Goal: Information Seeking & Learning: Learn about a topic

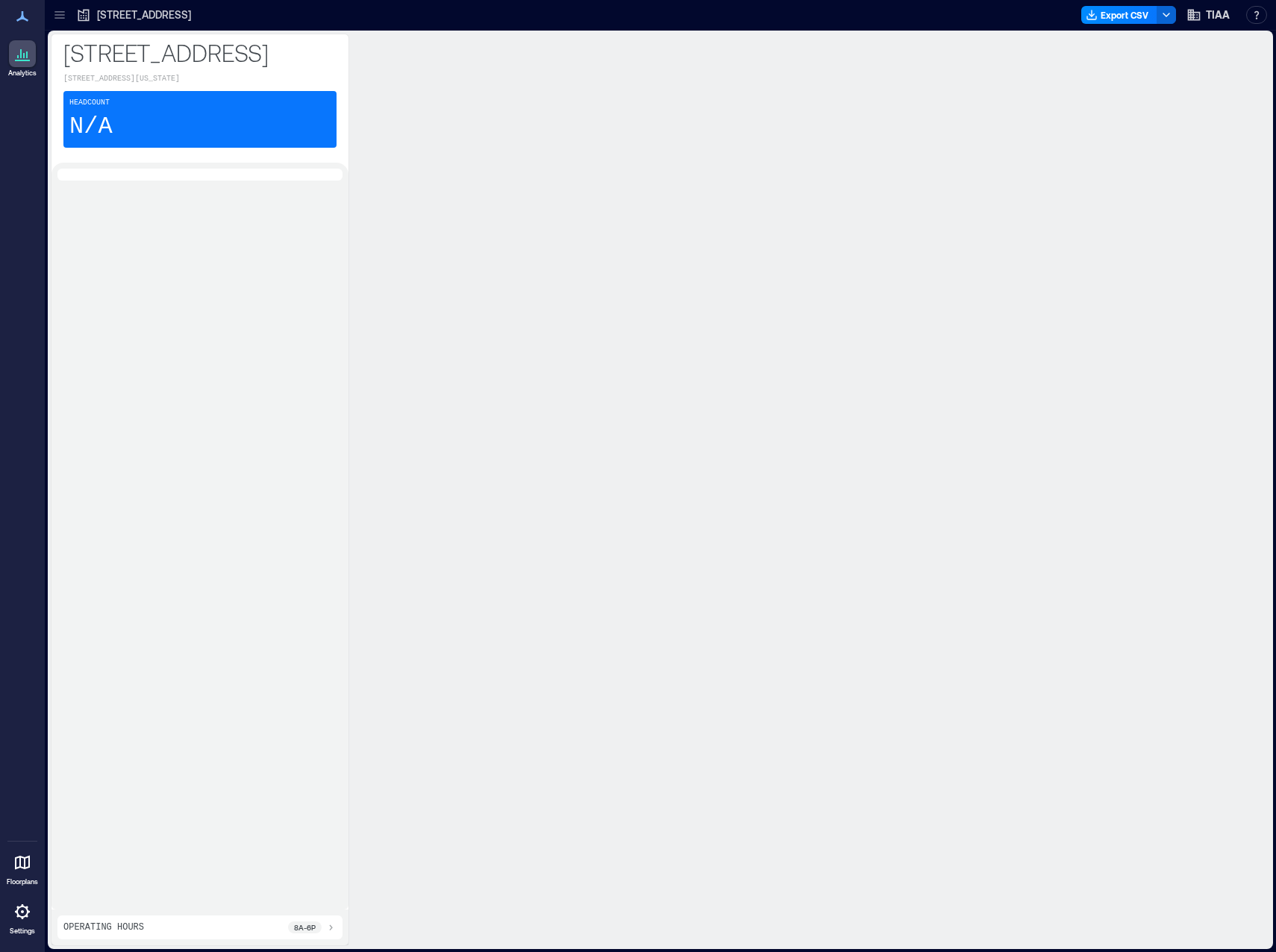
click at [259, 67] on p "[STREET_ADDRESS]" at bounding box center [200, 52] width 273 height 30
drag, startPoint x: 226, startPoint y: 8, endPoint x: 232, endPoint y: 41, distance: 33.5
click at [232, 41] on div "[STREET_ADDRESS] - Frisco Export CSV TIAA Resources API Documentation Help Cent…" at bounding box center [660, 476] width 1231 height 952
drag, startPoint x: 232, startPoint y: 41, endPoint x: 232, endPoint y: 23, distance: 18.0
click at [195, 23] on div "[STREET_ADDRESS]" at bounding box center [134, 15] width 124 height 24
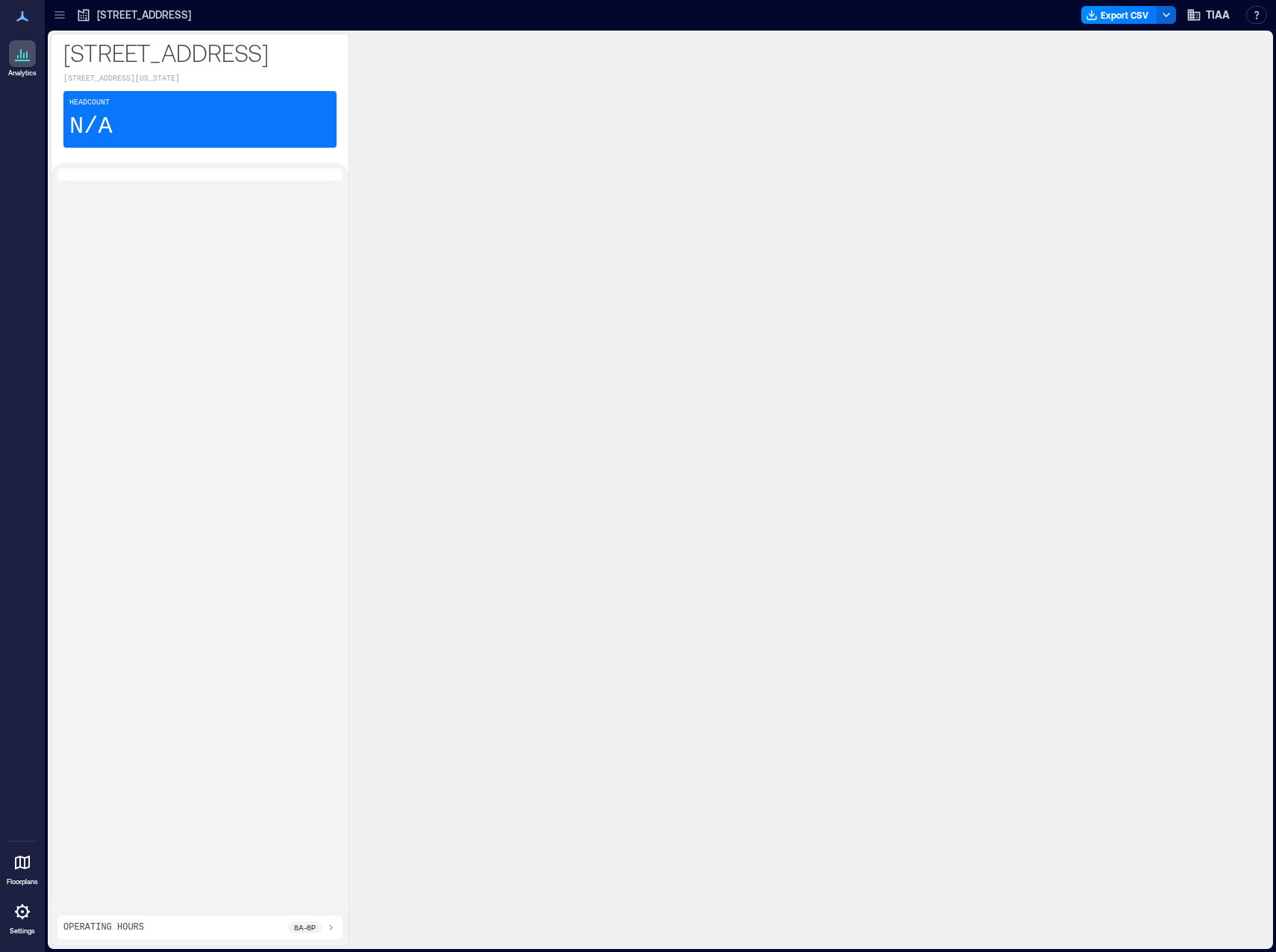
click at [191, 20] on p "[STREET_ADDRESS]" at bounding box center [144, 15] width 94 height 15
click at [63, 17] on icon at bounding box center [60, 15] width 15 height 15
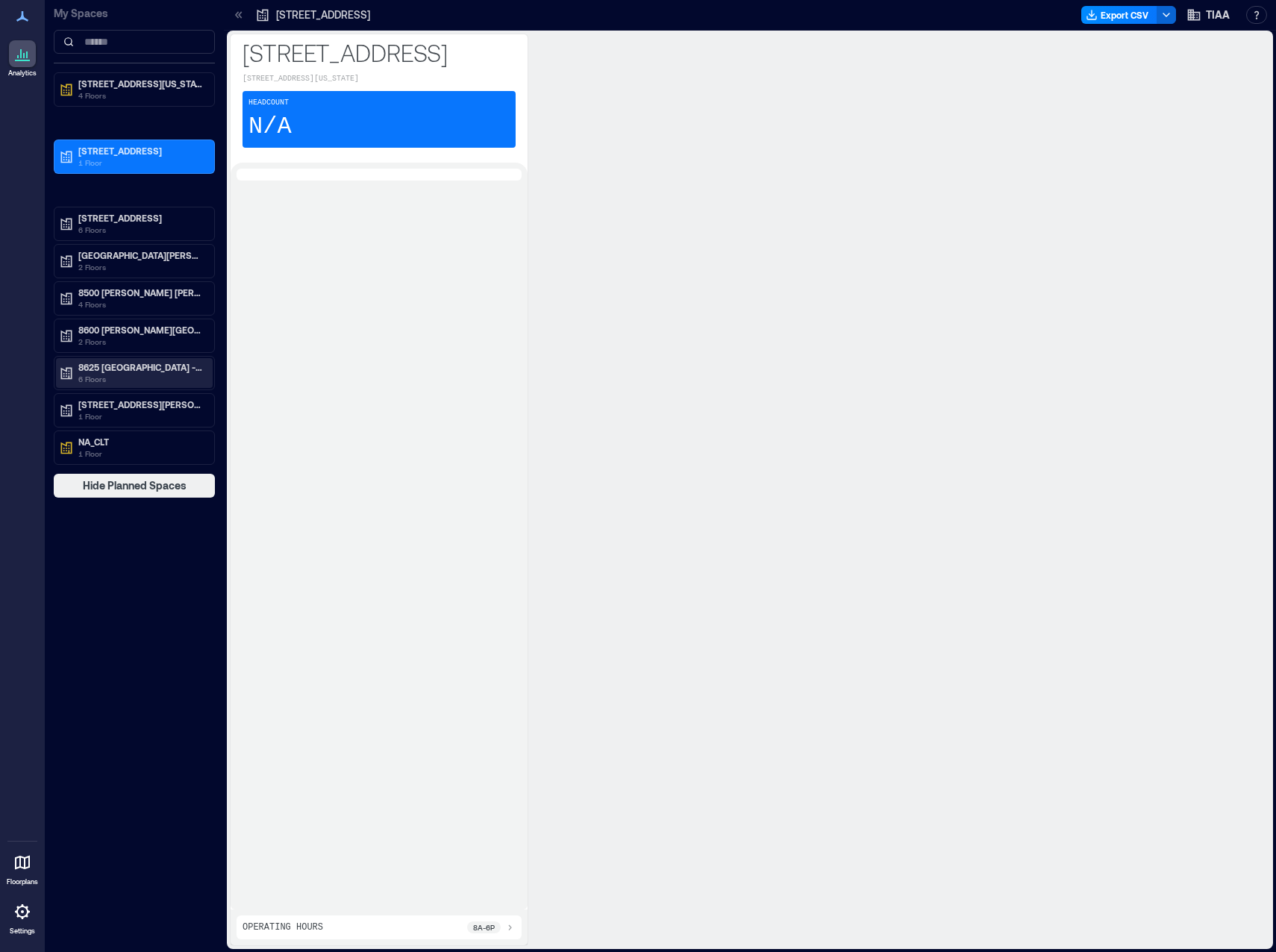
click at [150, 368] on p "8625 [GEOGRAPHIC_DATA] - CLT" at bounding box center [141, 367] width 126 height 12
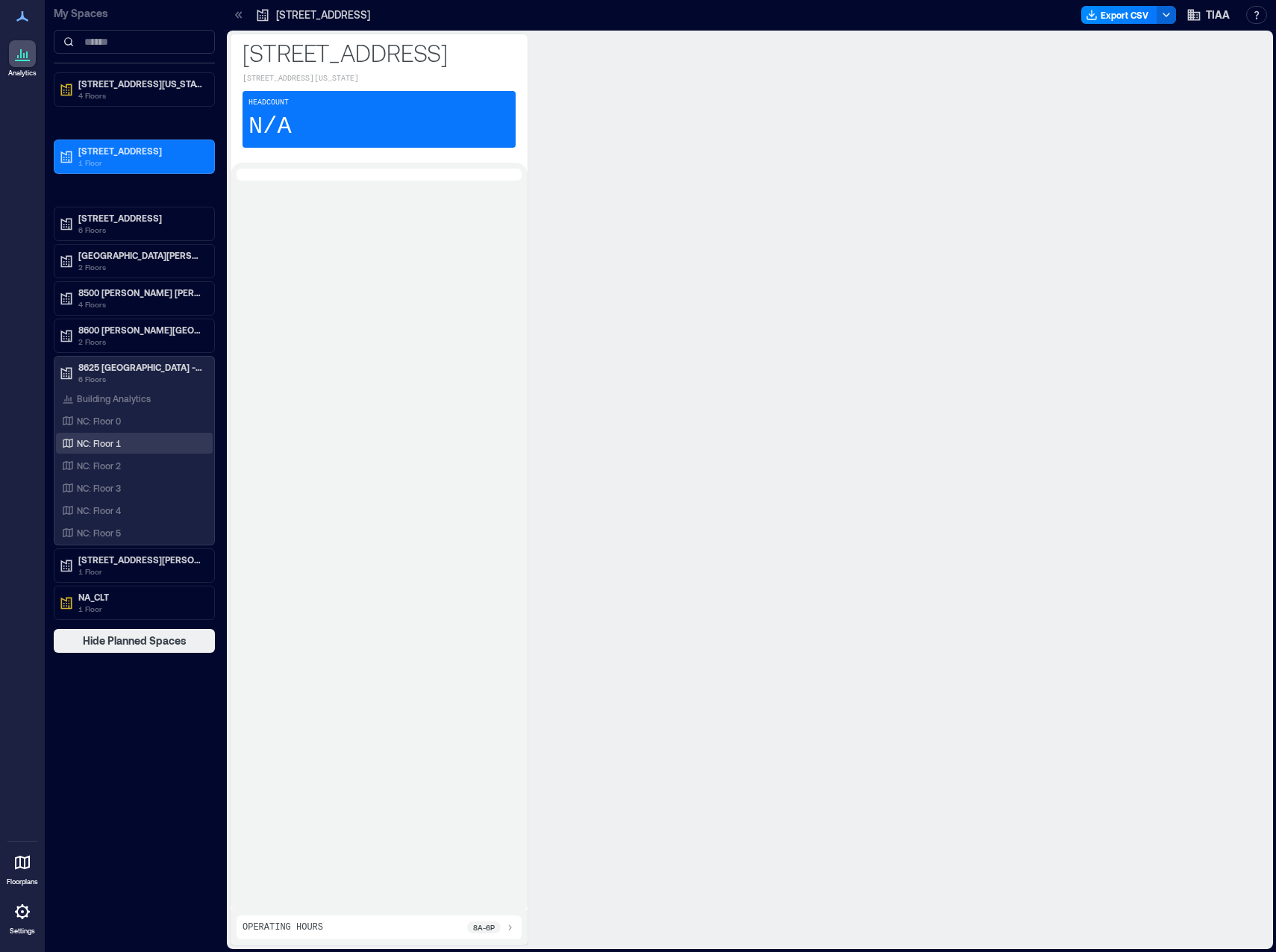
click at [127, 445] on div "NC: Floor 1" at bounding box center [131, 443] width 145 height 15
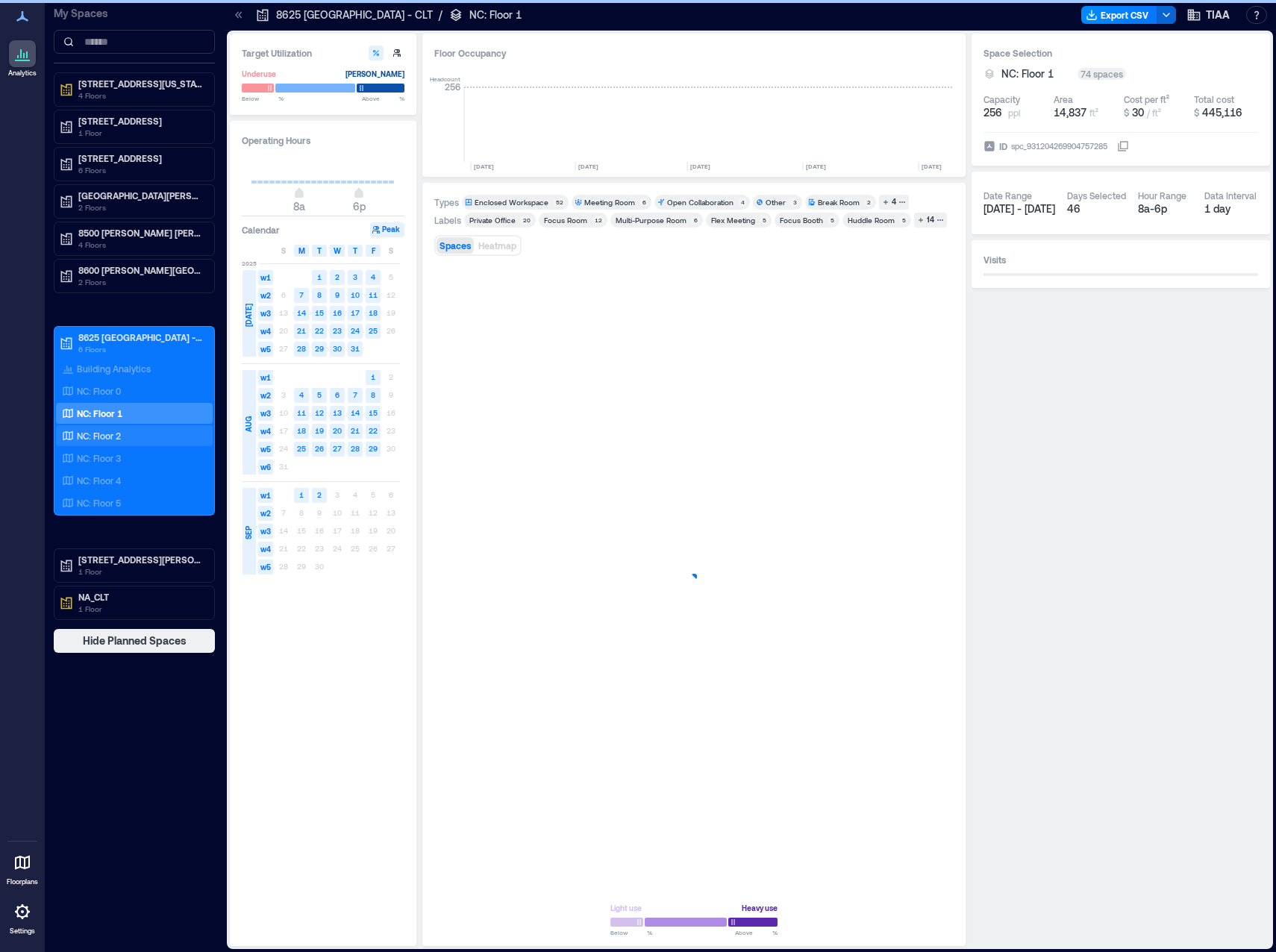
scroll to position [0, 2703]
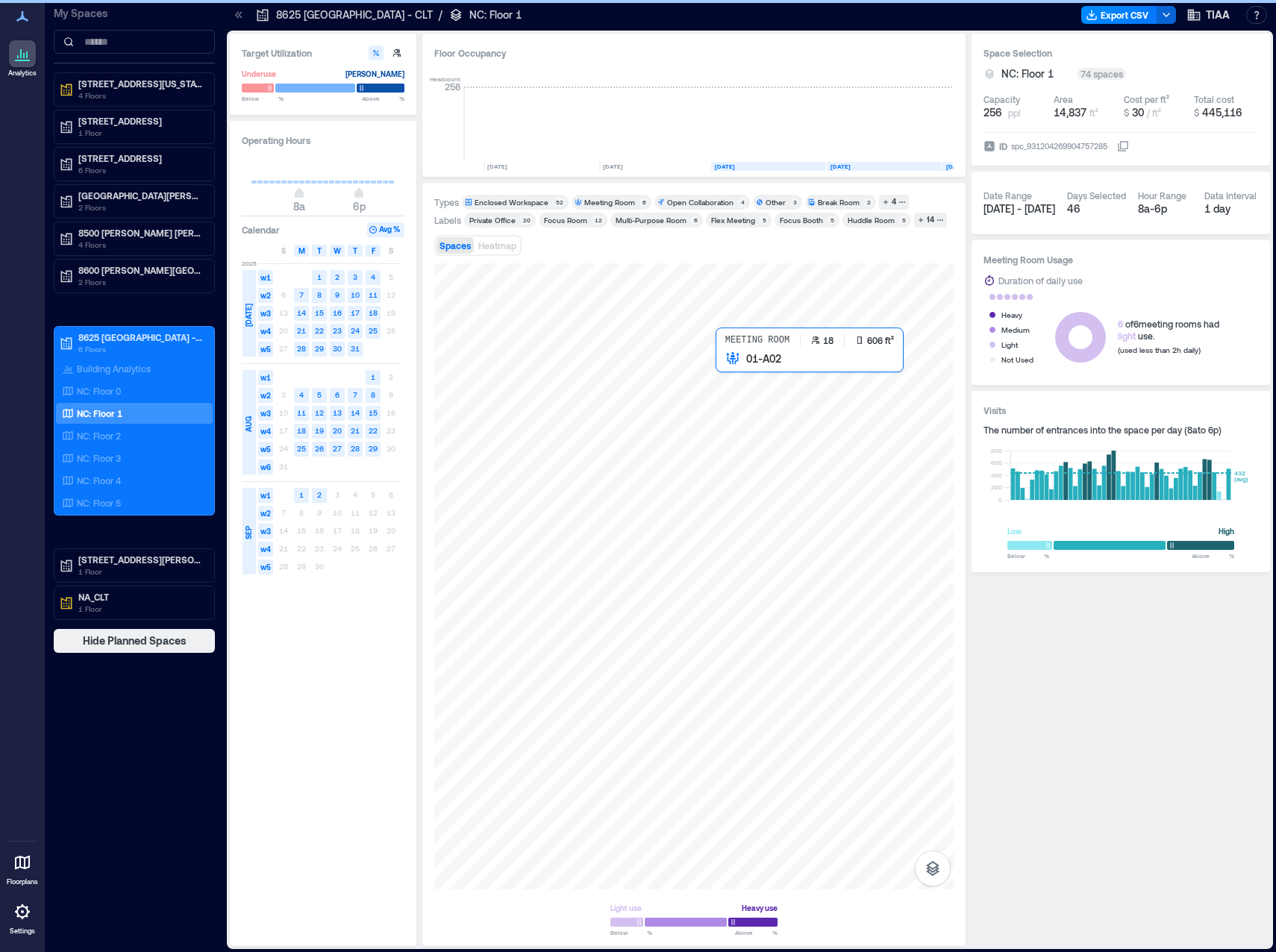
click at [757, 403] on div at bounding box center [694, 576] width 519 height 626
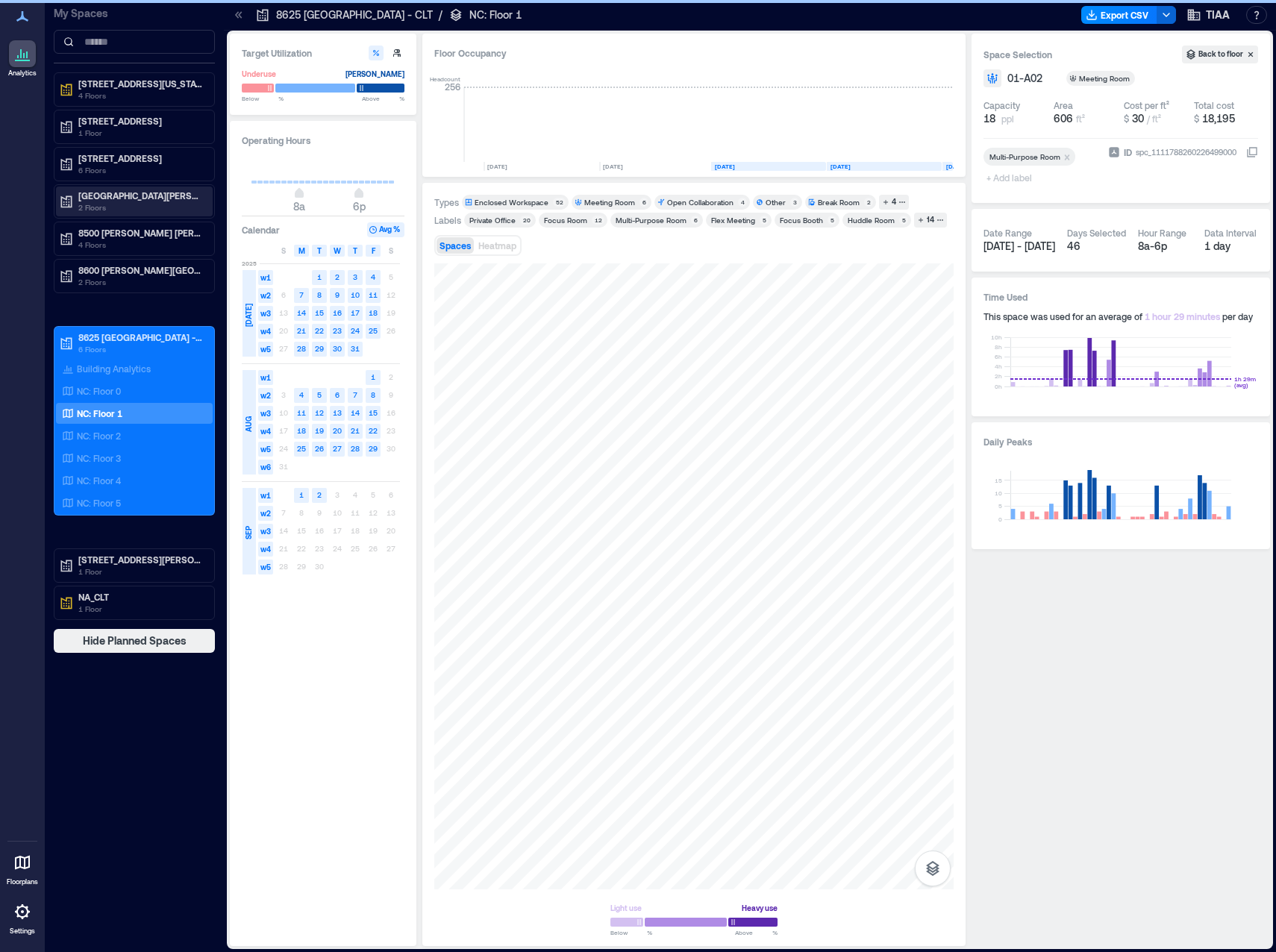
click at [151, 201] on p "2 Floors" at bounding box center [141, 208] width 126 height 12
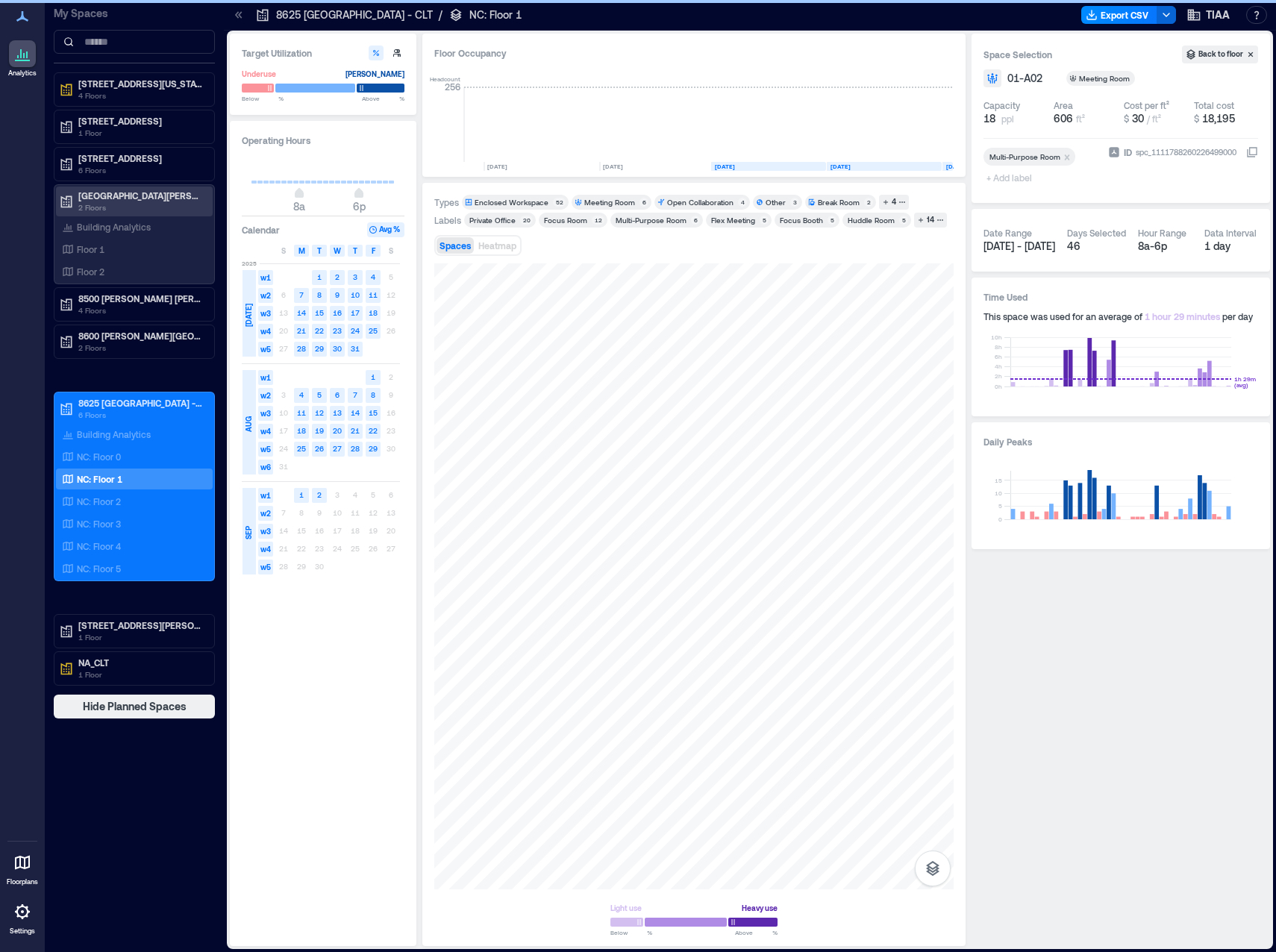
click at [111, 197] on p "[GEOGRAPHIC_DATA][PERSON_NAME][PERSON_NAME] - CLT" at bounding box center [141, 195] width 126 height 12
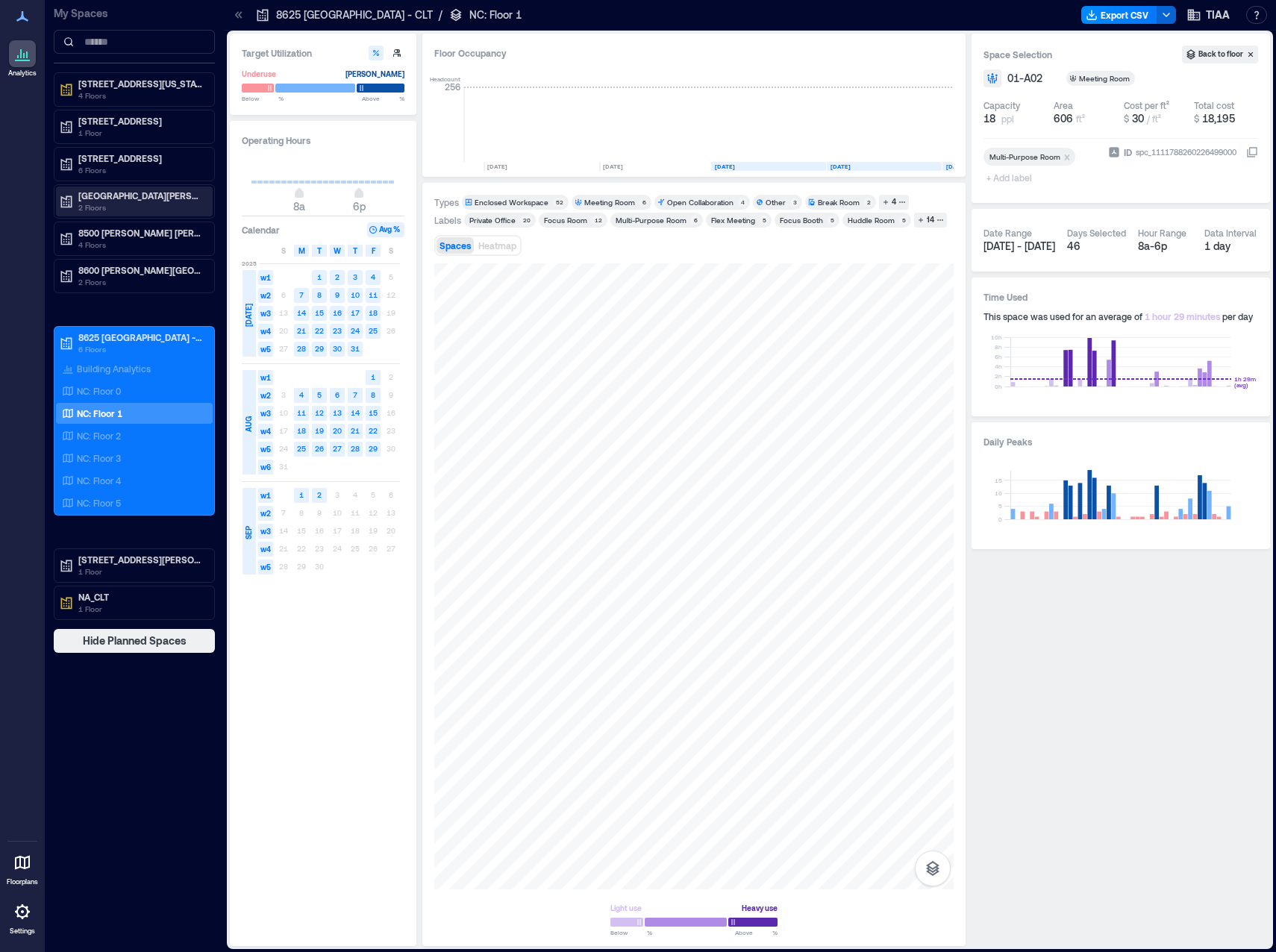
click at [111, 197] on p "[GEOGRAPHIC_DATA][PERSON_NAME][PERSON_NAME] - CLT" at bounding box center [141, 195] width 126 height 12
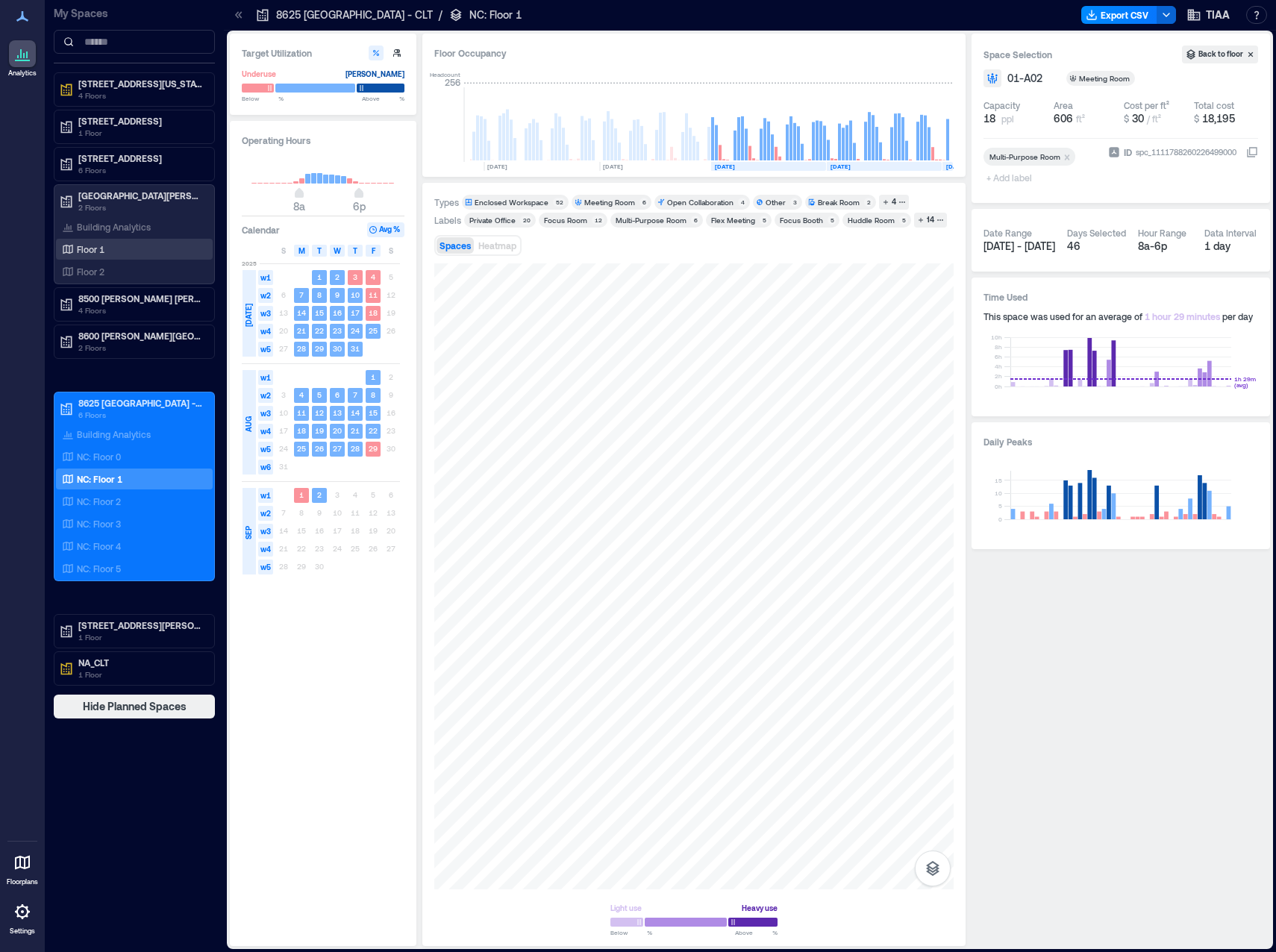
click at [94, 249] on p "Floor 1" at bounding box center [90, 249] width 27 height 12
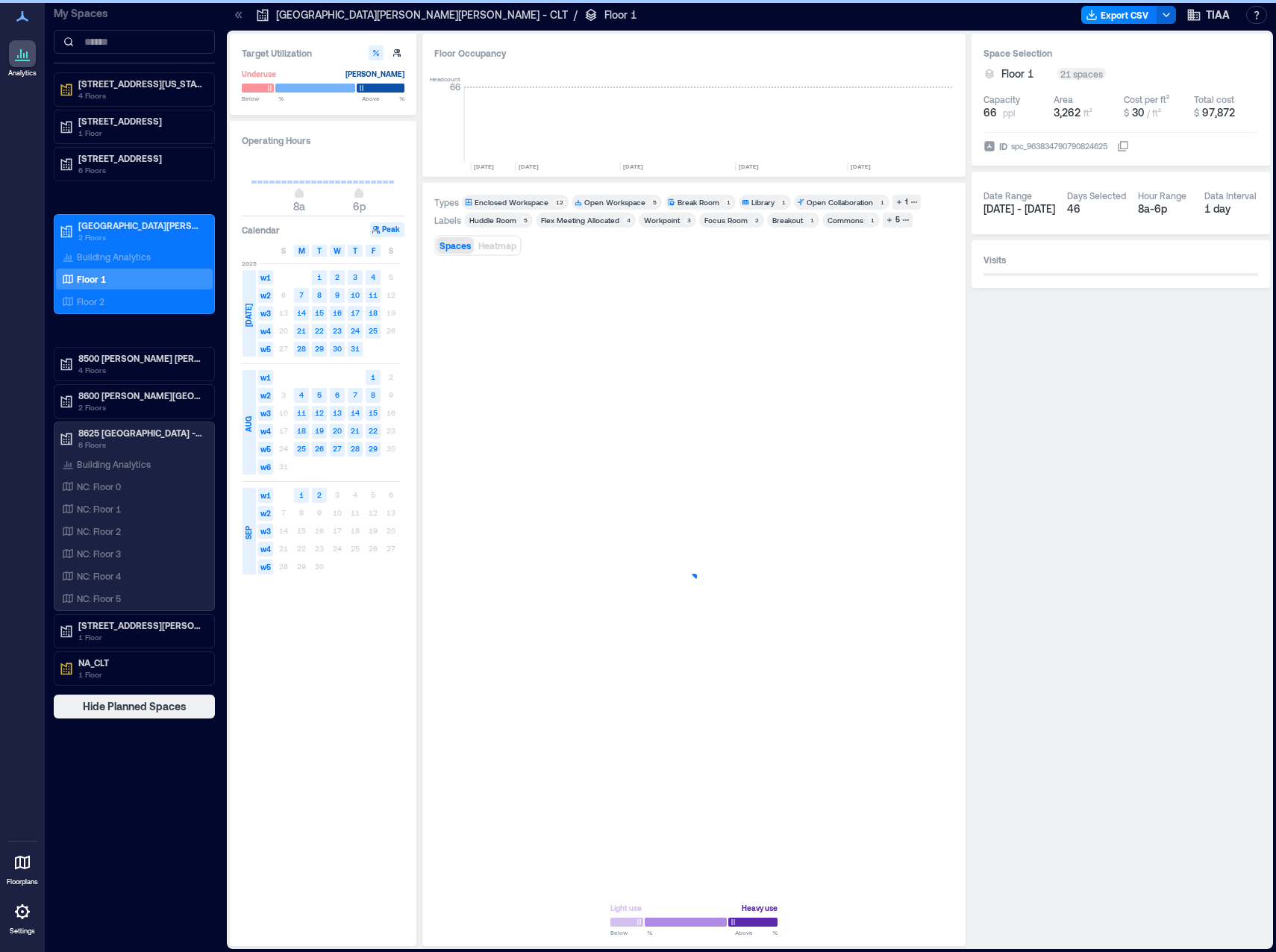
scroll to position [0, 3090]
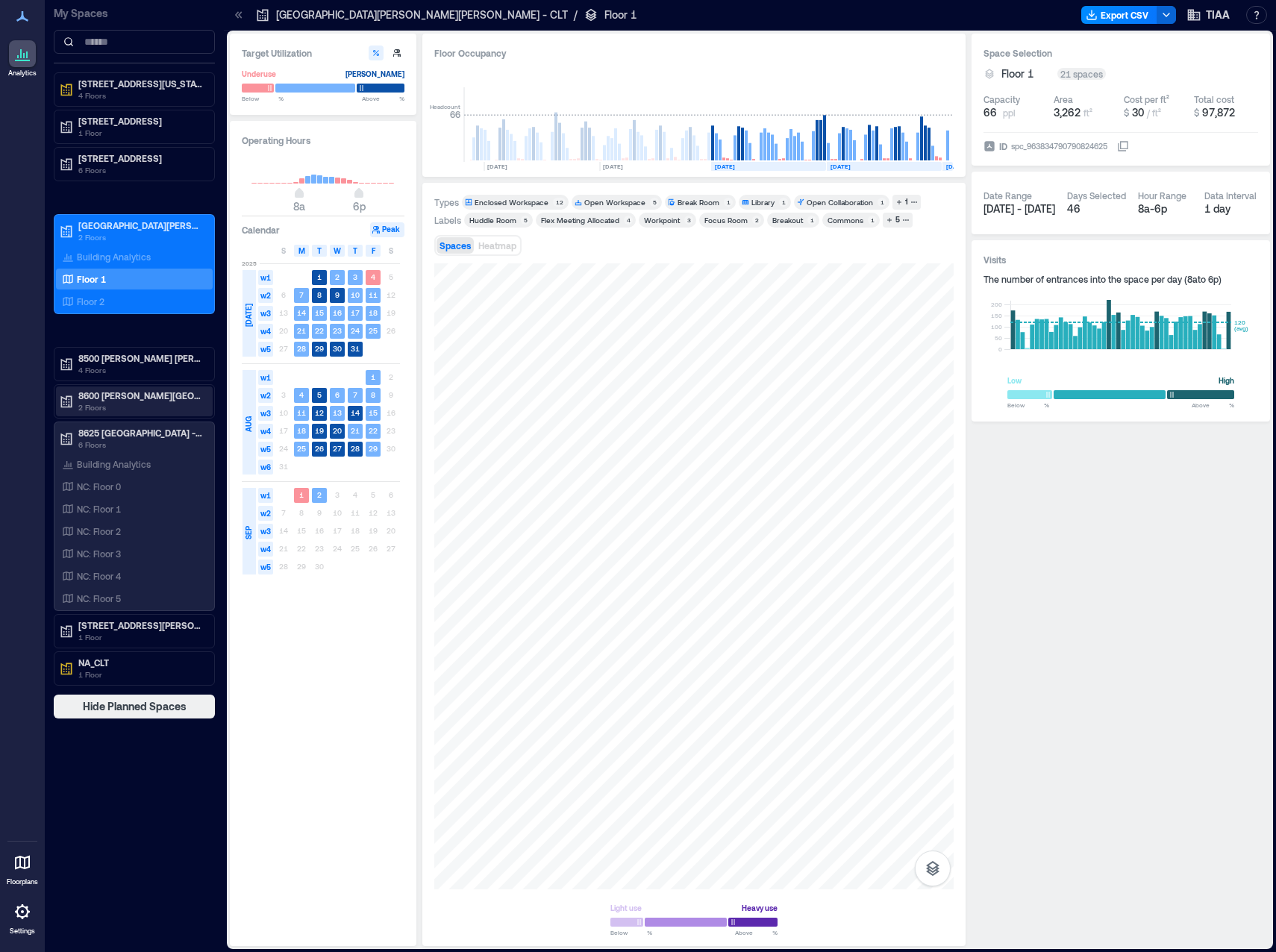
click at [135, 406] on p "2 Floors" at bounding box center [141, 407] width 126 height 12
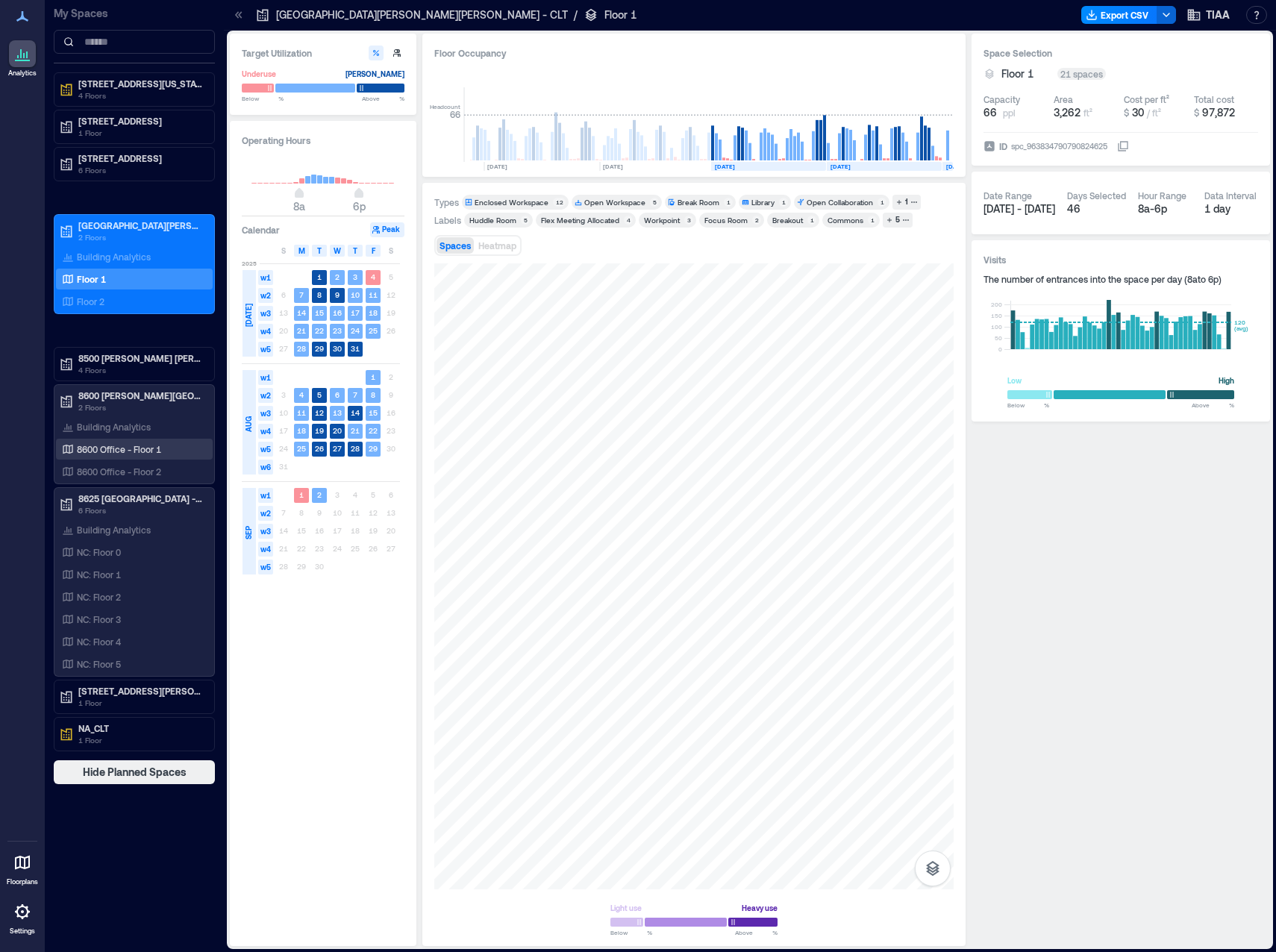
click at [132, 445] on p "8600 Office - Floor 1" at bounding box center [118, 449] width 84 height 12
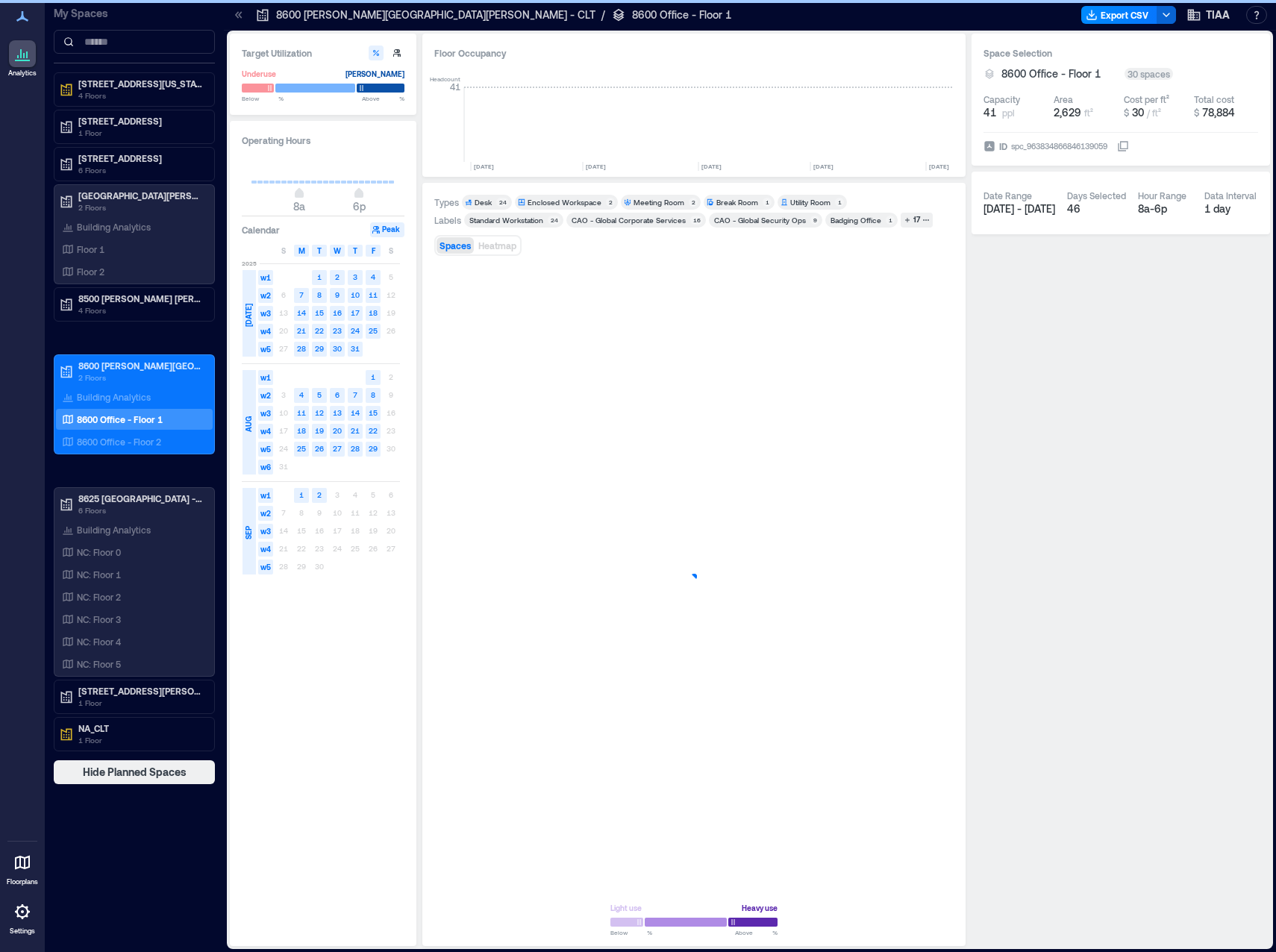
scroll to position [0, 3844]
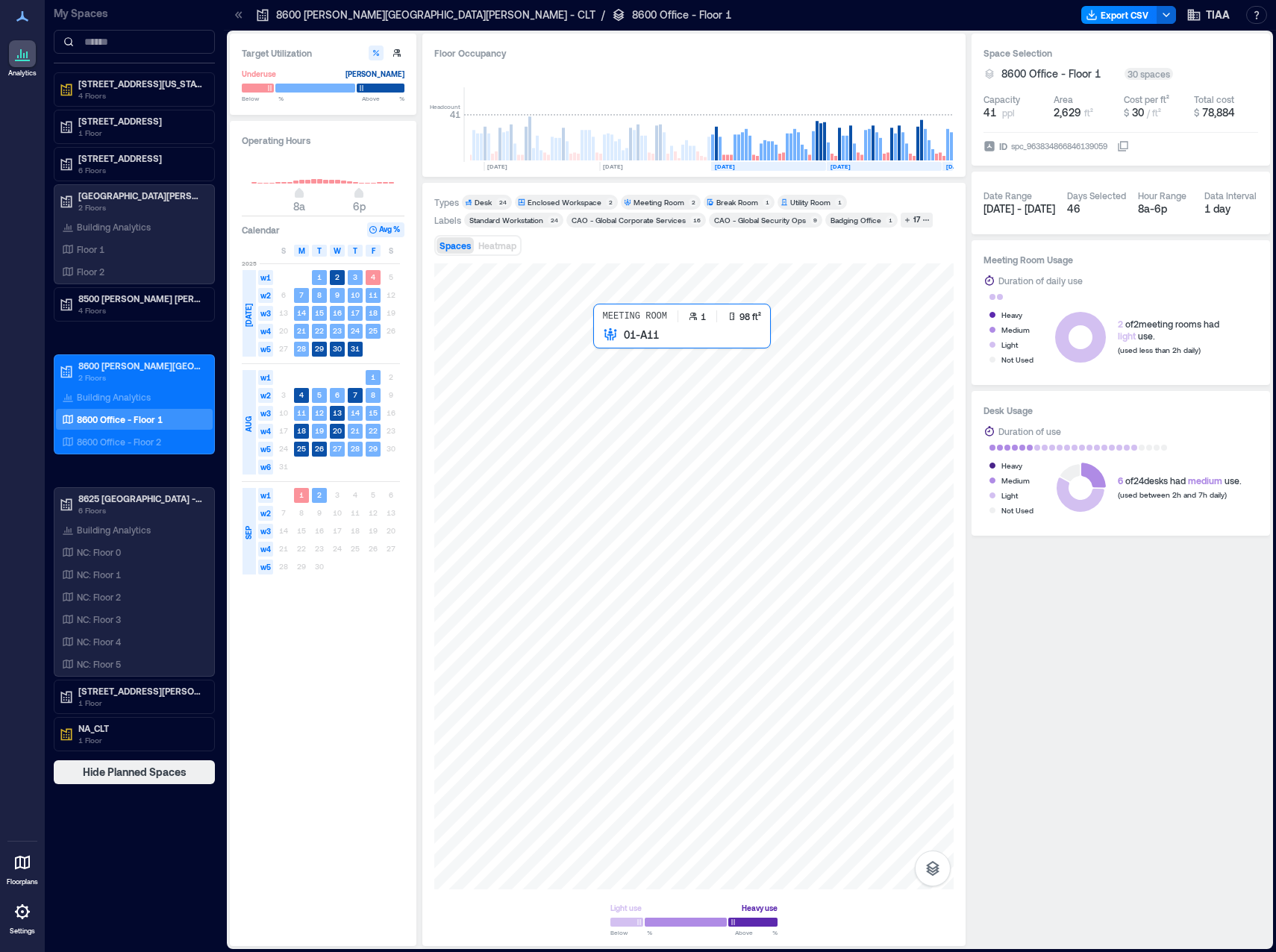
click at [642, 381] on div at bounding box center [694, 576] width 519 height 626
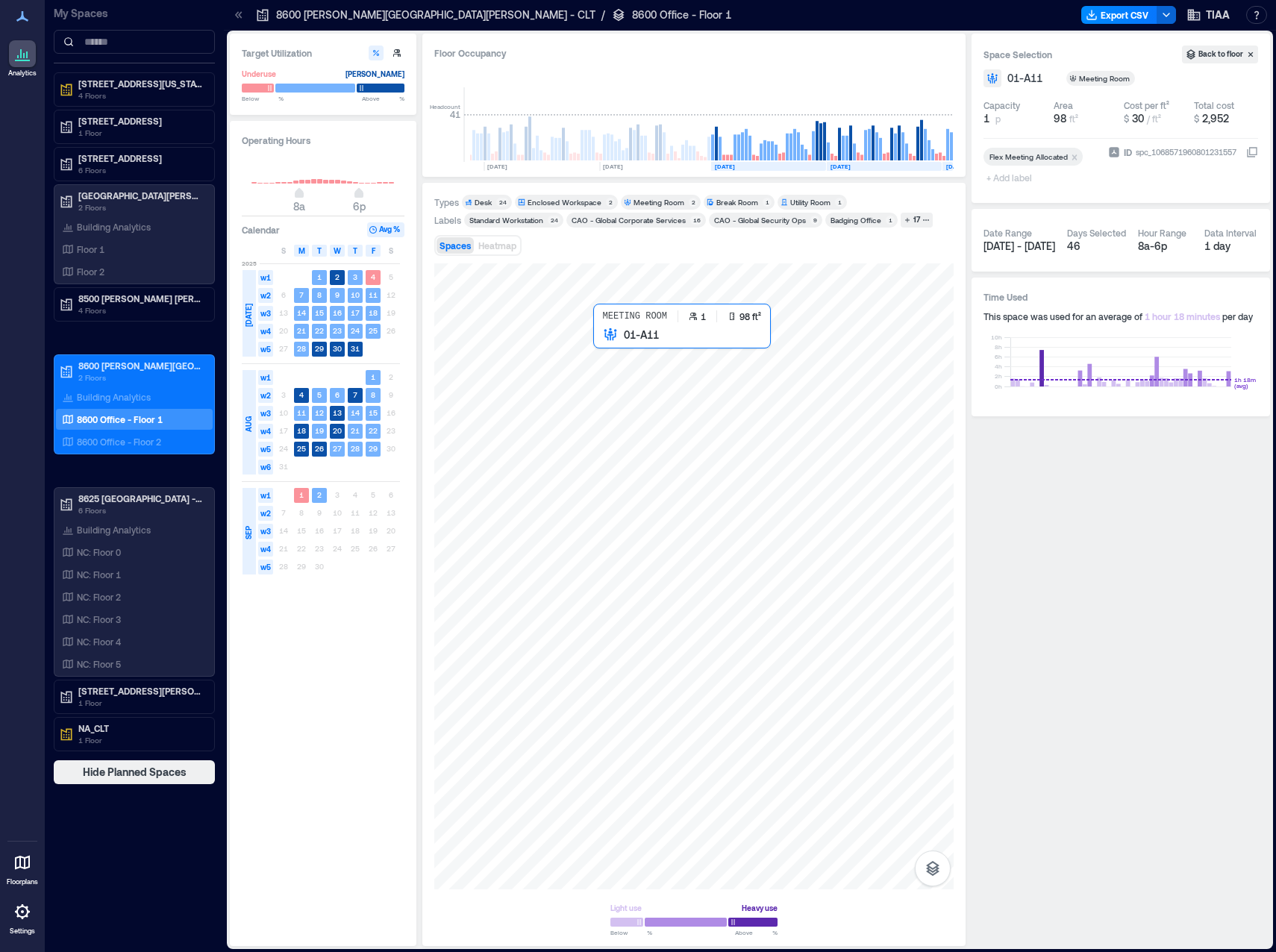
click at [644, 386] on div at bounding box center [694, 576] width 519 height 626
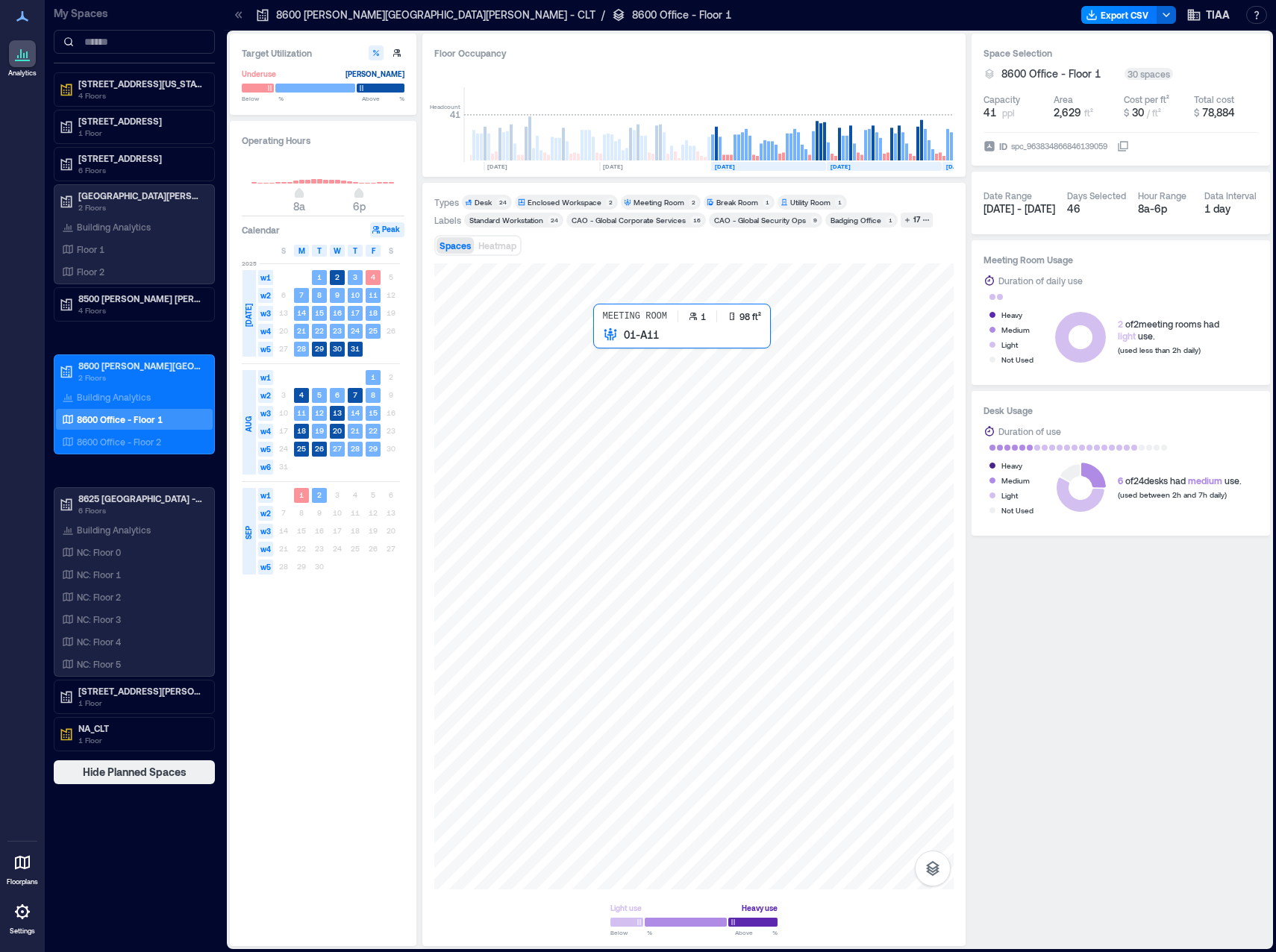
click at [644, 386] on div at bounding box center [694, 576] width 519 height 626
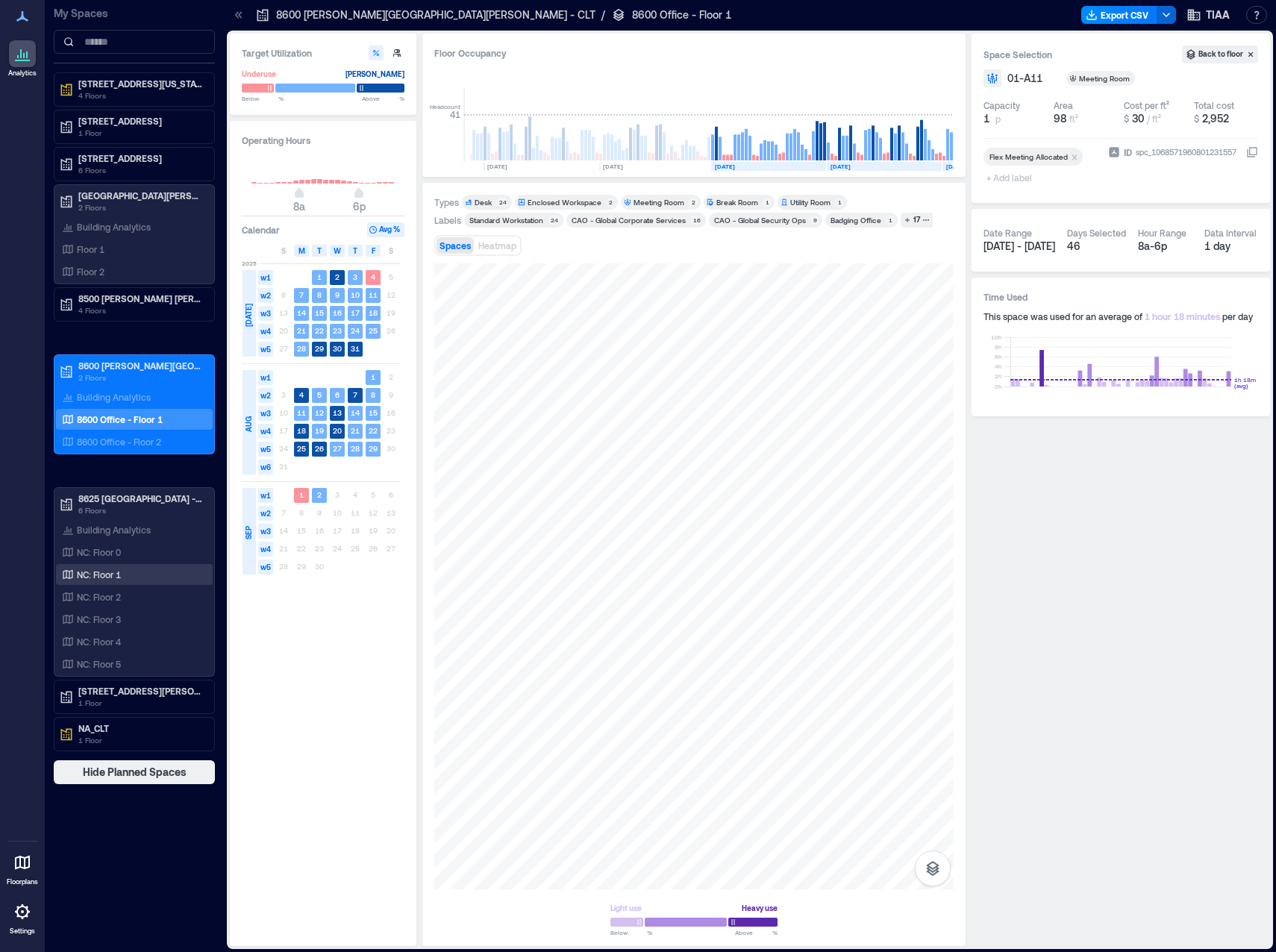
click at [121, 575] on p "NC: Floor 1" at bounding box center [98, 575] width 44 height 12
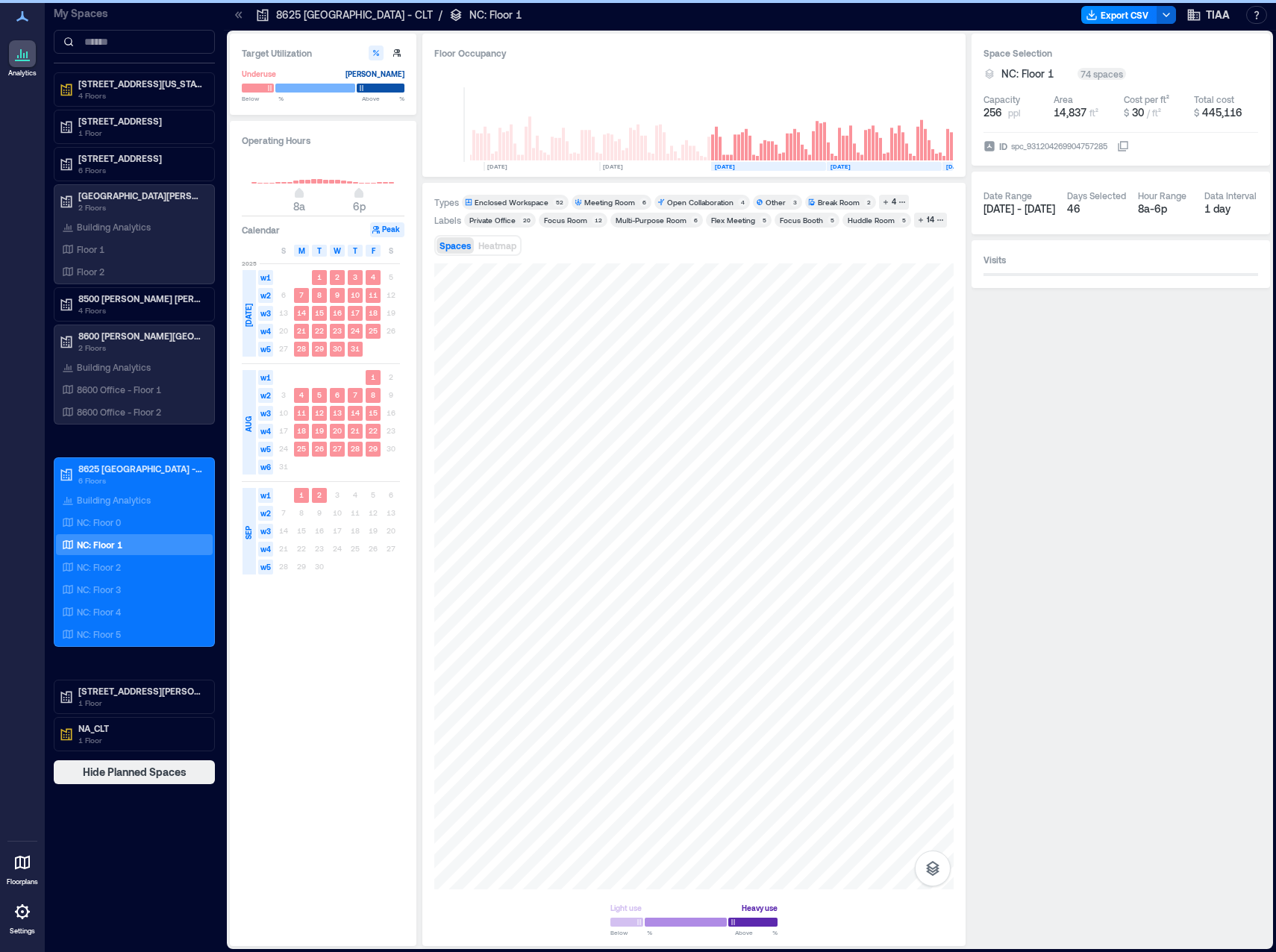
scroll to position [0, 2703]
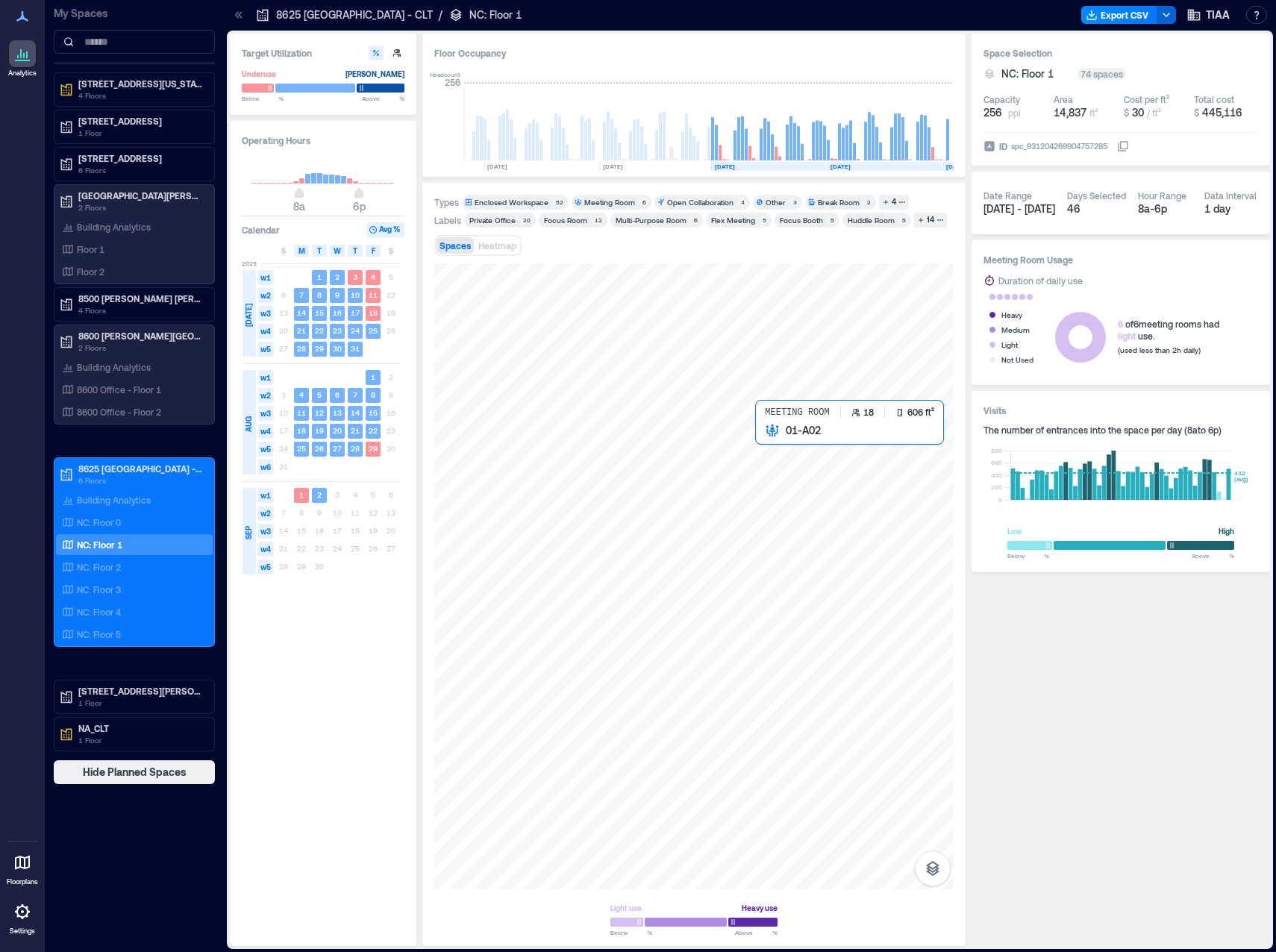
click at [799, 488] on div at bounding box center [694, 576] width 519 height 626
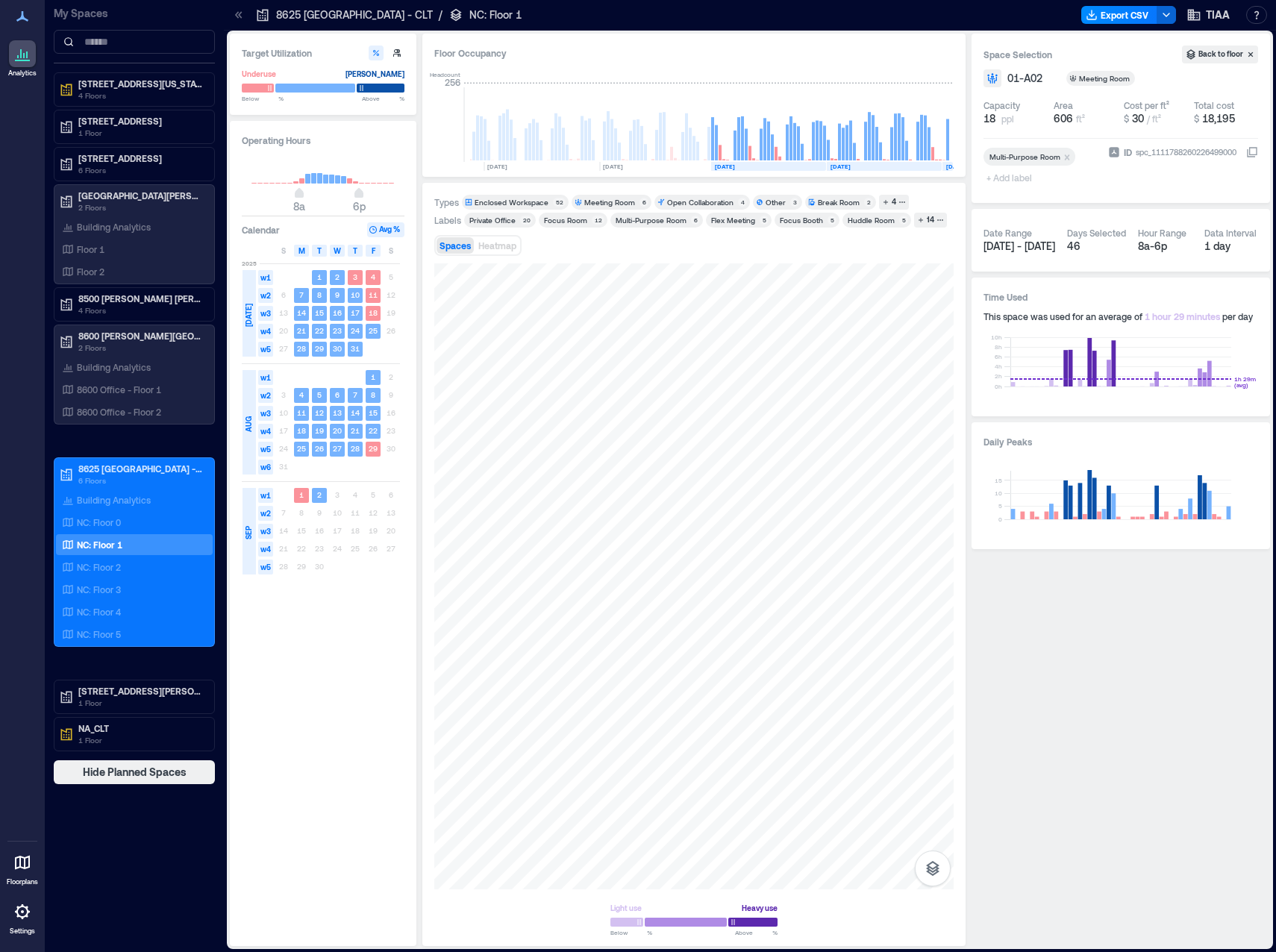
click at [671, 348] on div "Floor Occupancy Headcount 256 [DATE] [DATE] [DATE] [DATE] [DATE] [DATE] [DATE] …" at bounding box center [694, 489] width 543 height 913
drag, startPoint x: 783, startPoint y: 143, endPoint x: 531, endPoint y: 132, distance: 252.2
drag, startPoint x: 750, startPoint y: 167, endPoint x: 616, endPoint y: 164, distance: 134.0
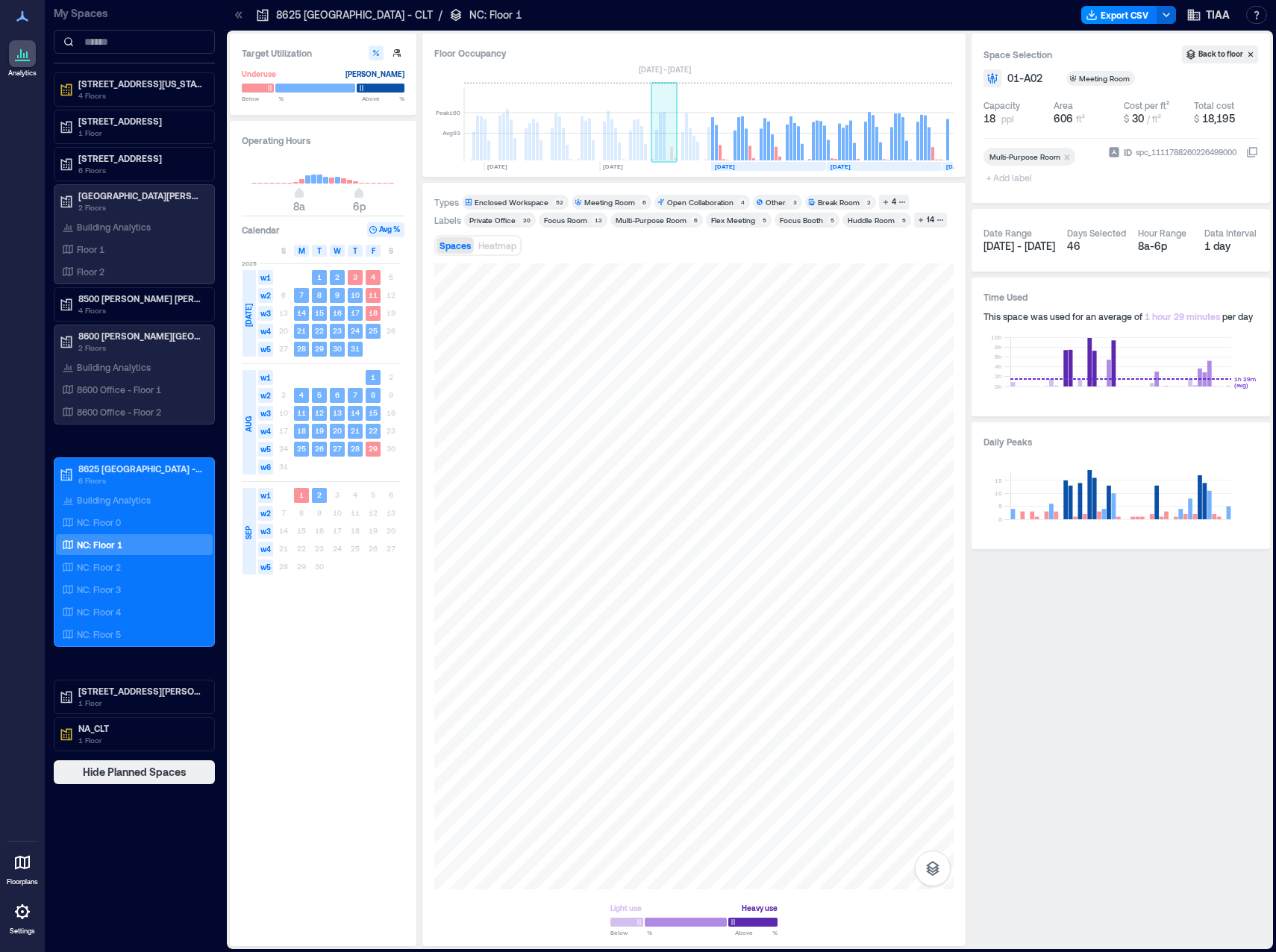
click at [659, 152] on rect at bounding box center [660, 136] width 3 height 48
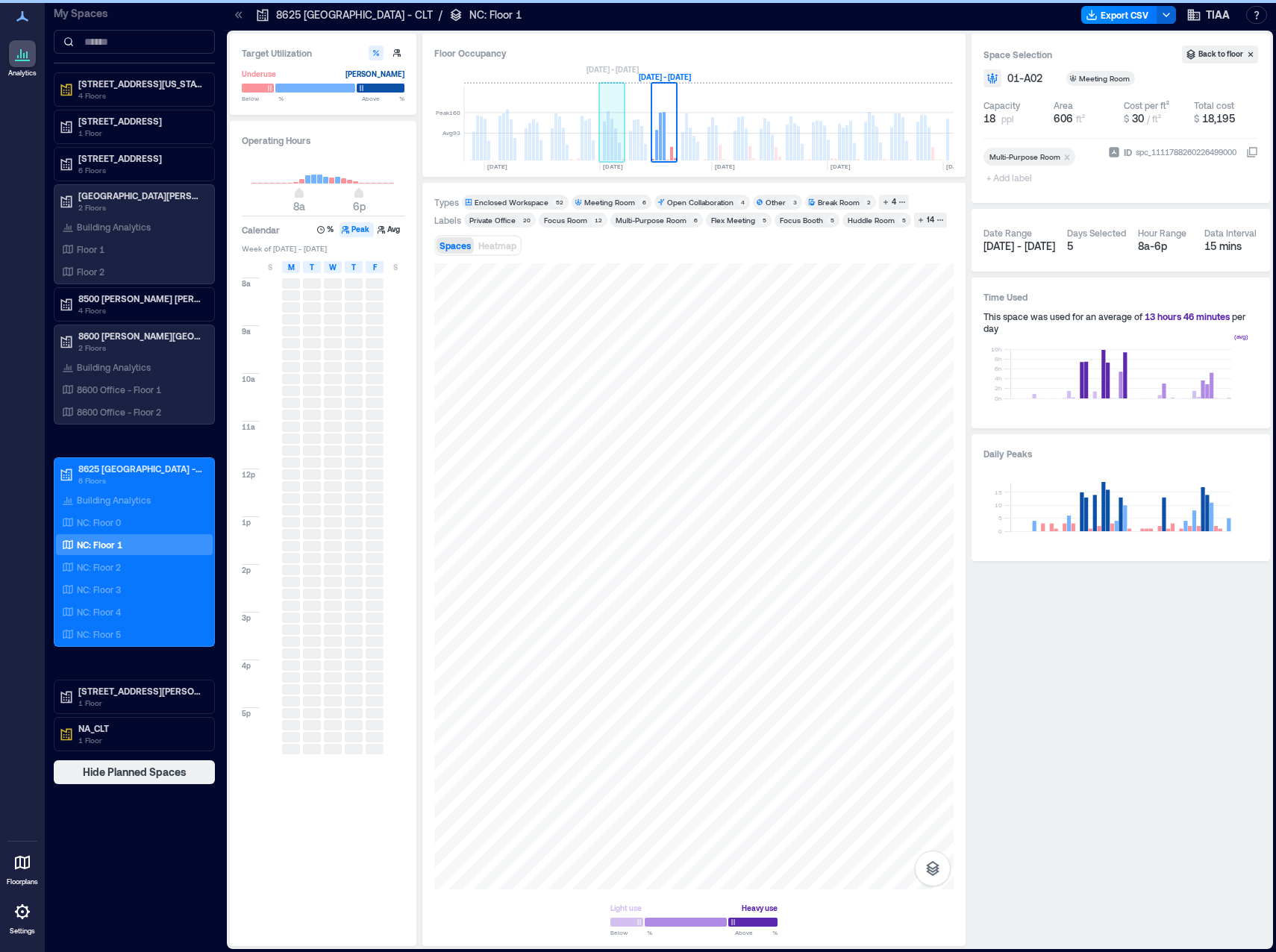
scroll to position [0, 2656]
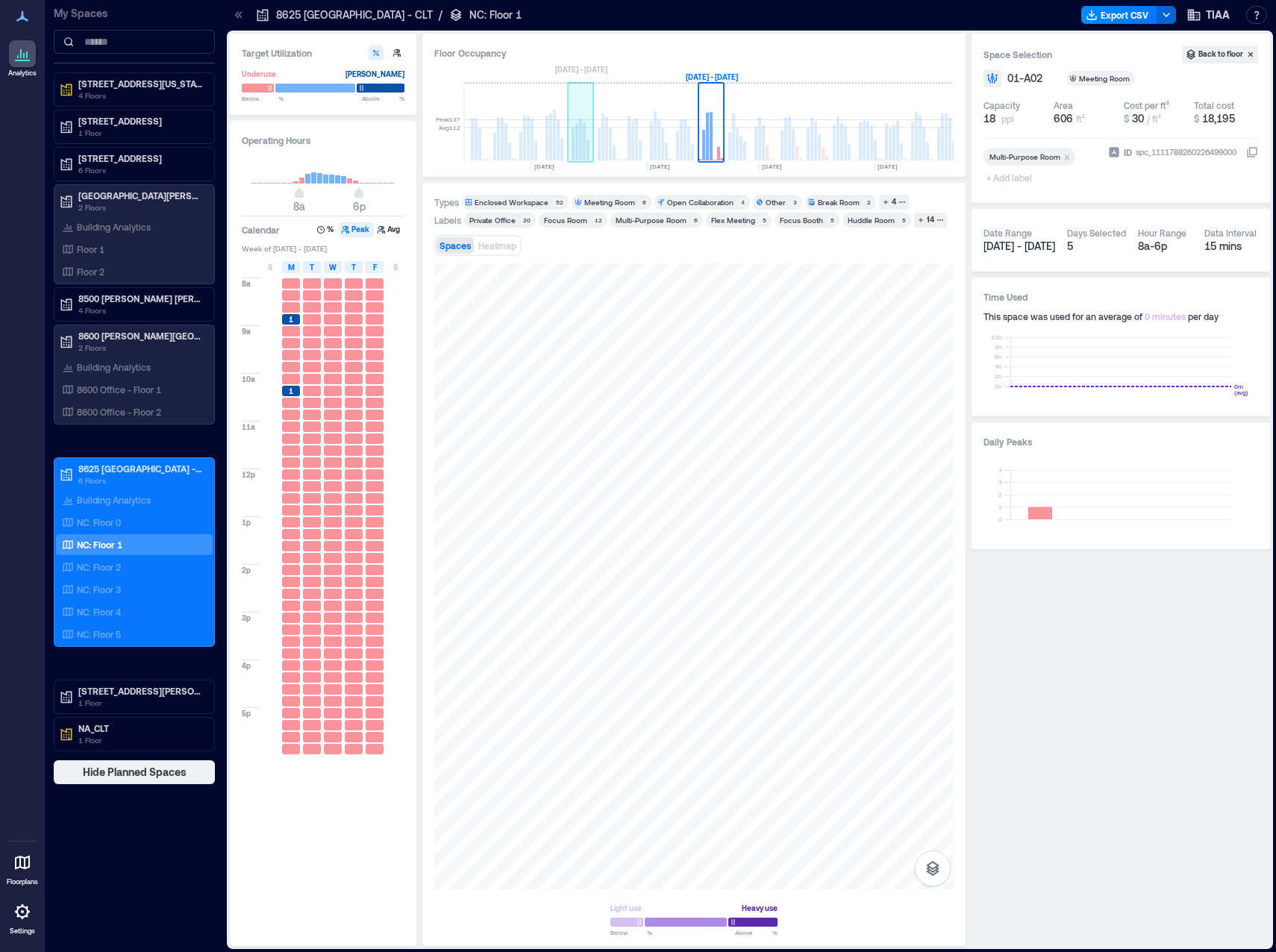
click at [586, 141] on rect at bounding box center [588, 150] width 3 height 20
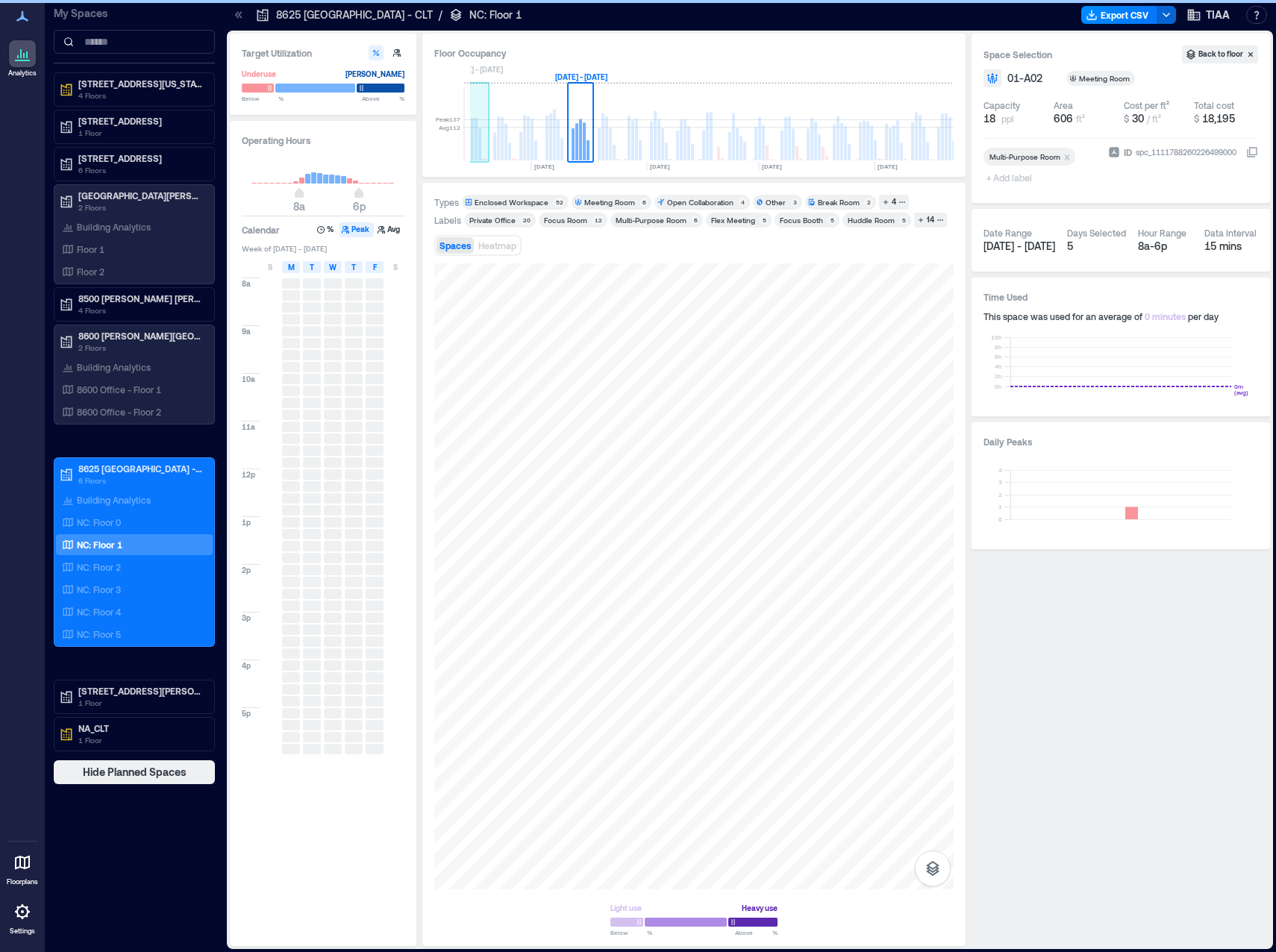
scroll to position [0, 2525]
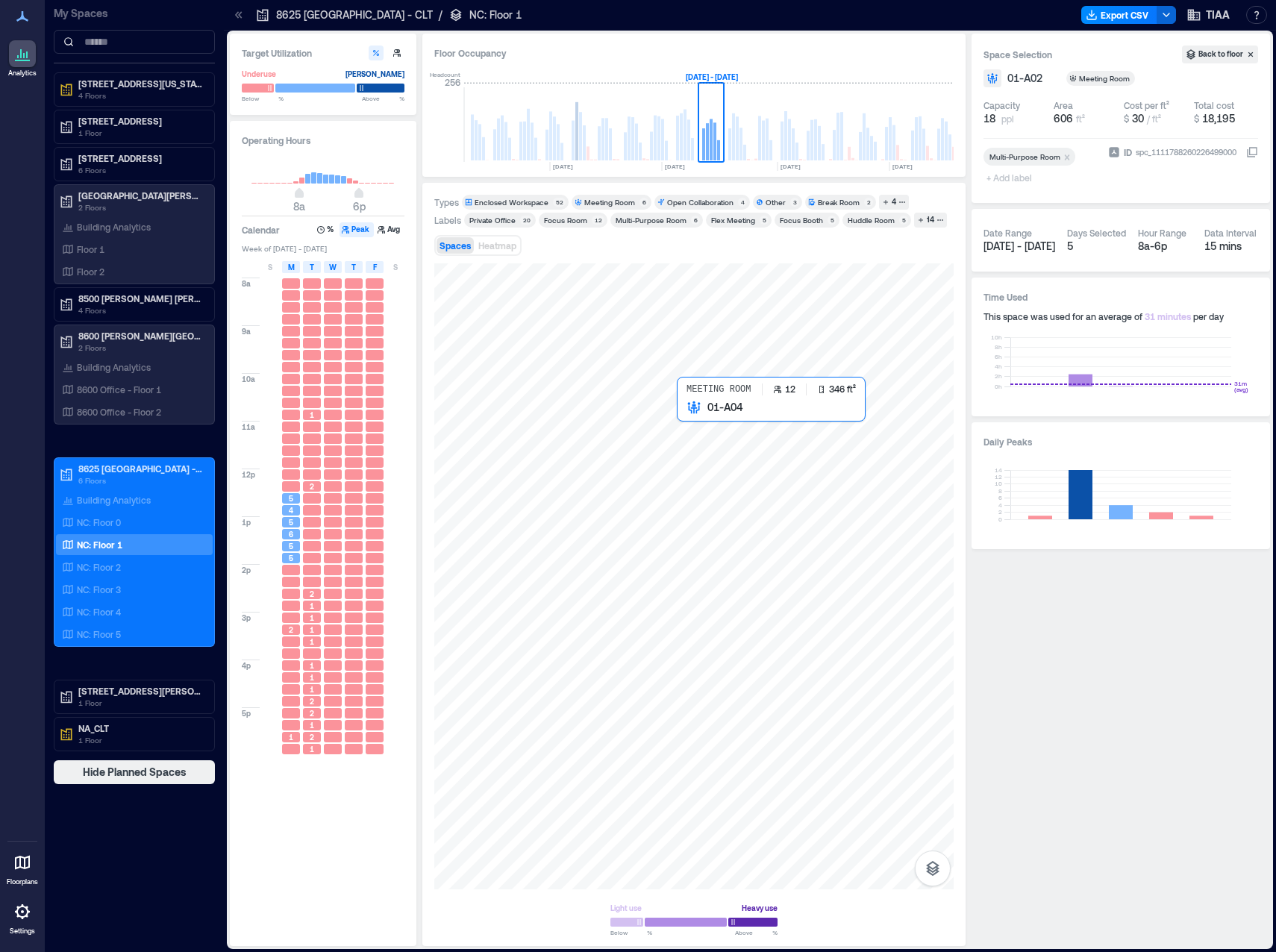
drag, startPoint x: 705, startPoint y: 400, endPoint x: 716, endPoint y: 423, distance: 25.5
click at [695, 422] on div at bounding box center [694, 576] width 519 height 626
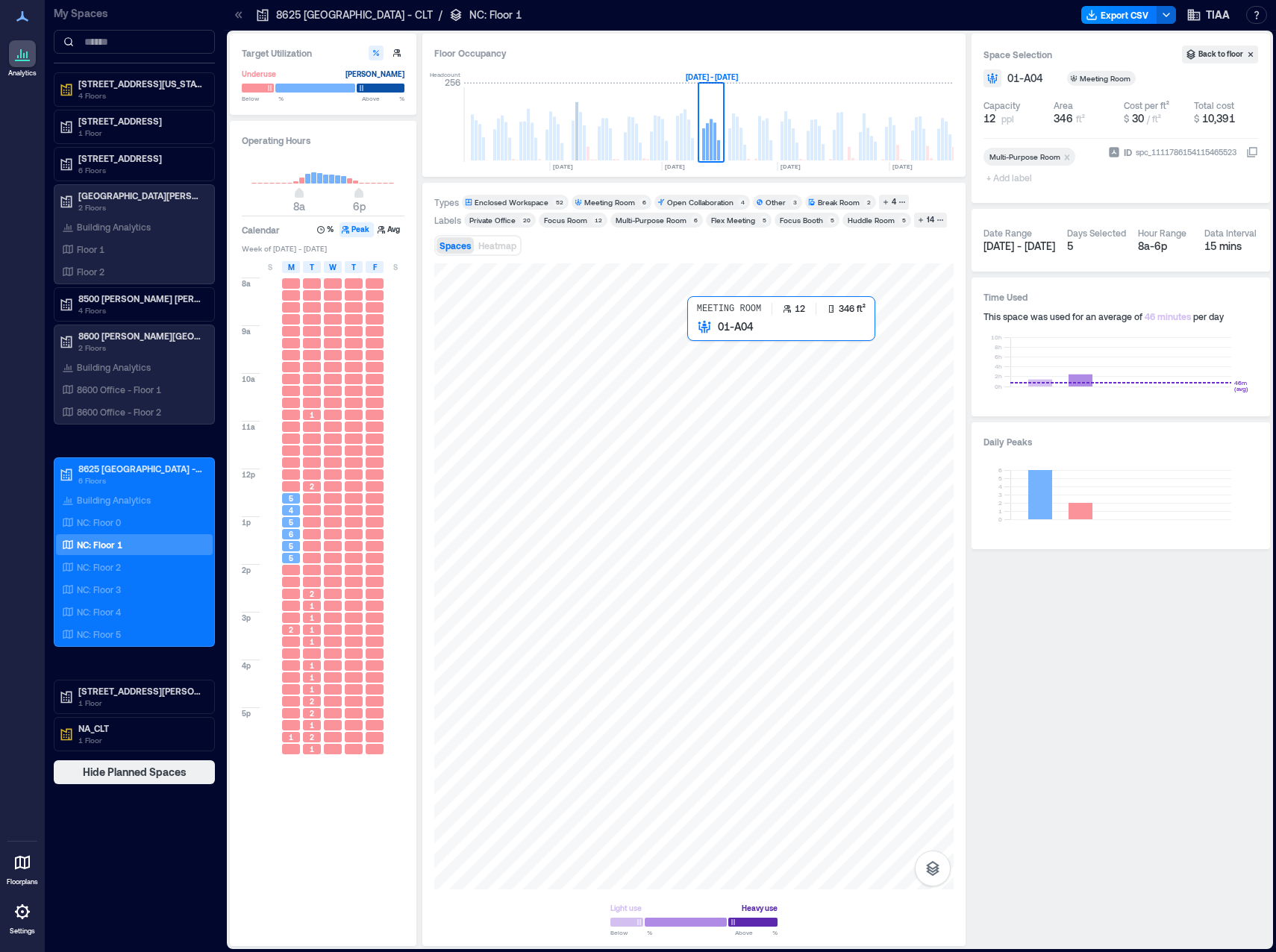
click at [740, 363] on div at bounding box center [694, 576] width 519 height 626
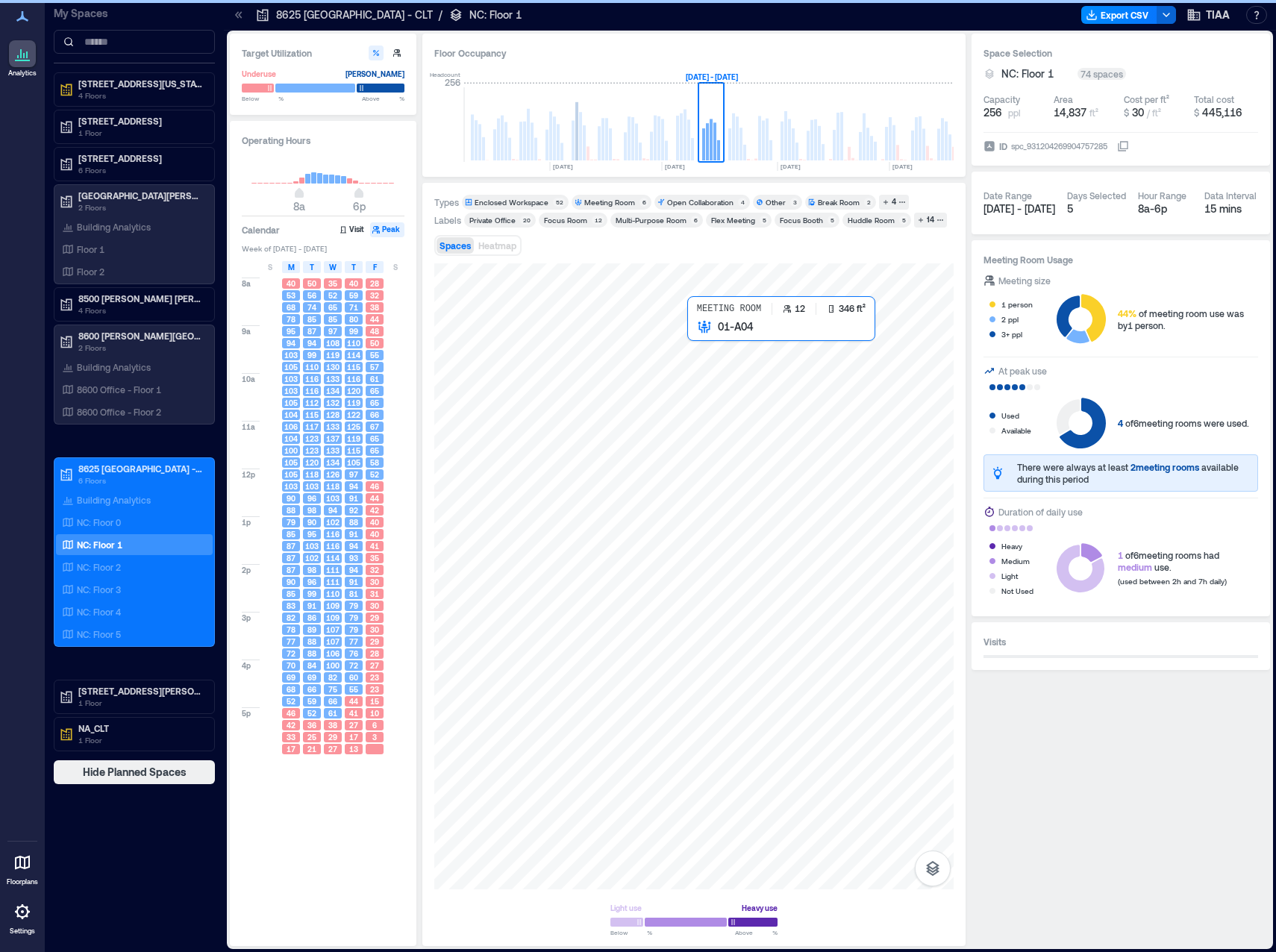
click at [740, 363] on div at bounding box center [694, 576] width 519 height 626
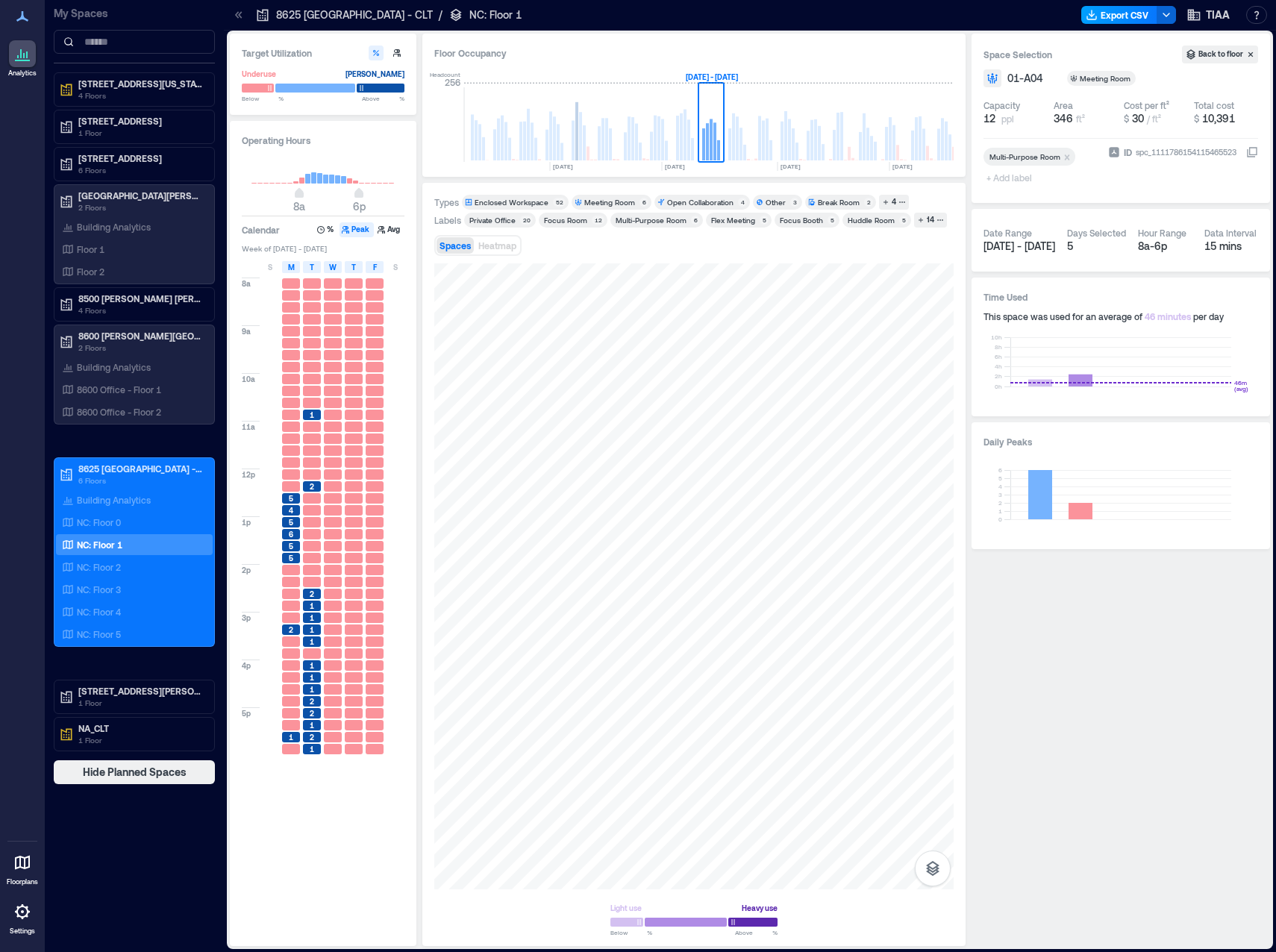
drag, startPoint x: 828, startPoint y: 260, endPoint x: 1113, endPoint y: 18, distance: 373.9
click at [828, 260] on div "Spaces Heatmap" at bounding box center [694, 245] width 519 height 30
